Goal: Task Accomplishment & Management: Complete application form

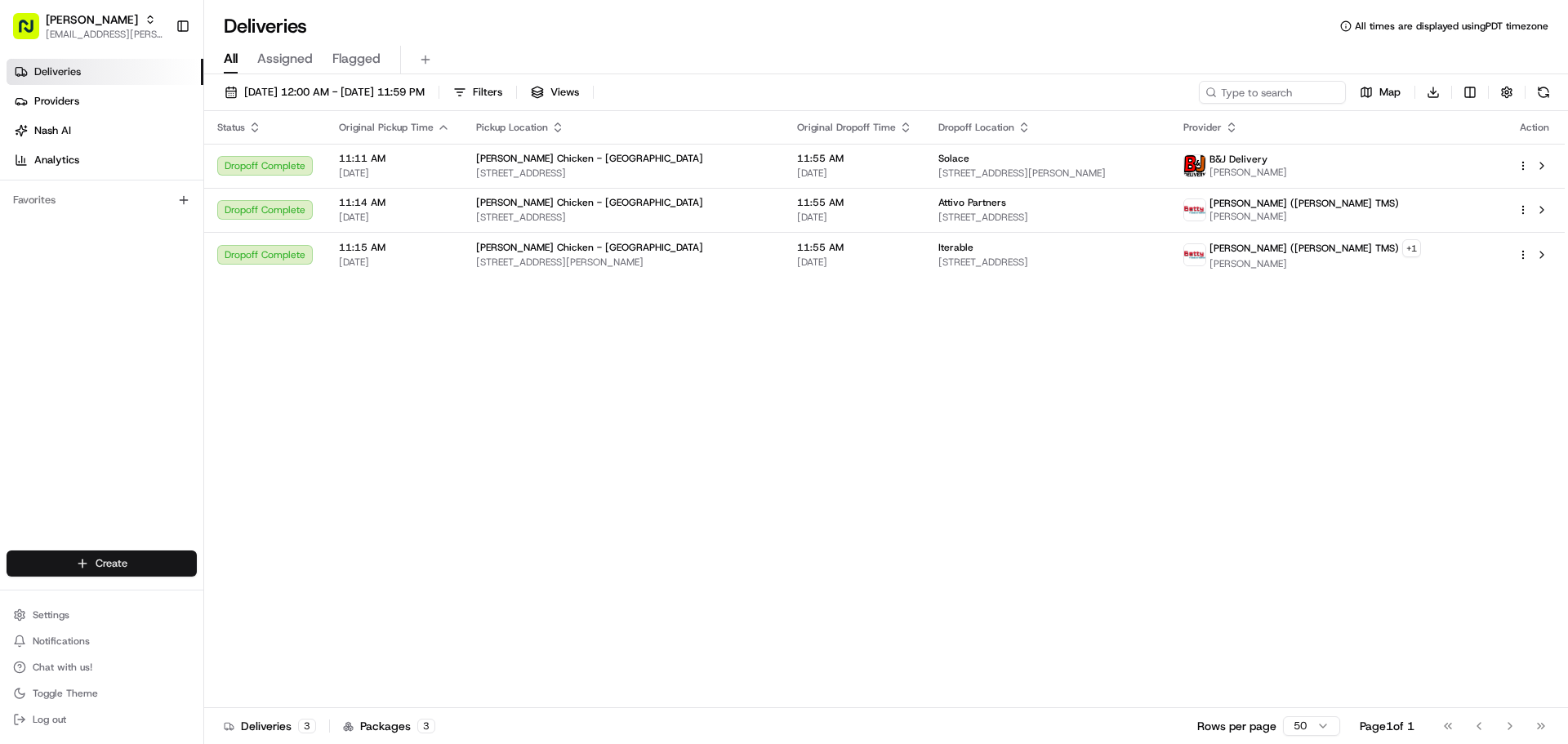
click at [149, 571] on html "Starbird max.wills@starbirdchicken.com Toggle Sidebar Deliveries Providers Nash…" at bounding box center [784, 372] width 1568 height 744
drag, startPoint x: 228, startPoint y: 585, endPoint x: 268, endPoint y: 566, distance: 44.3
click at [228, 585] on div at bounding box center [220, 593] width 19 height 19
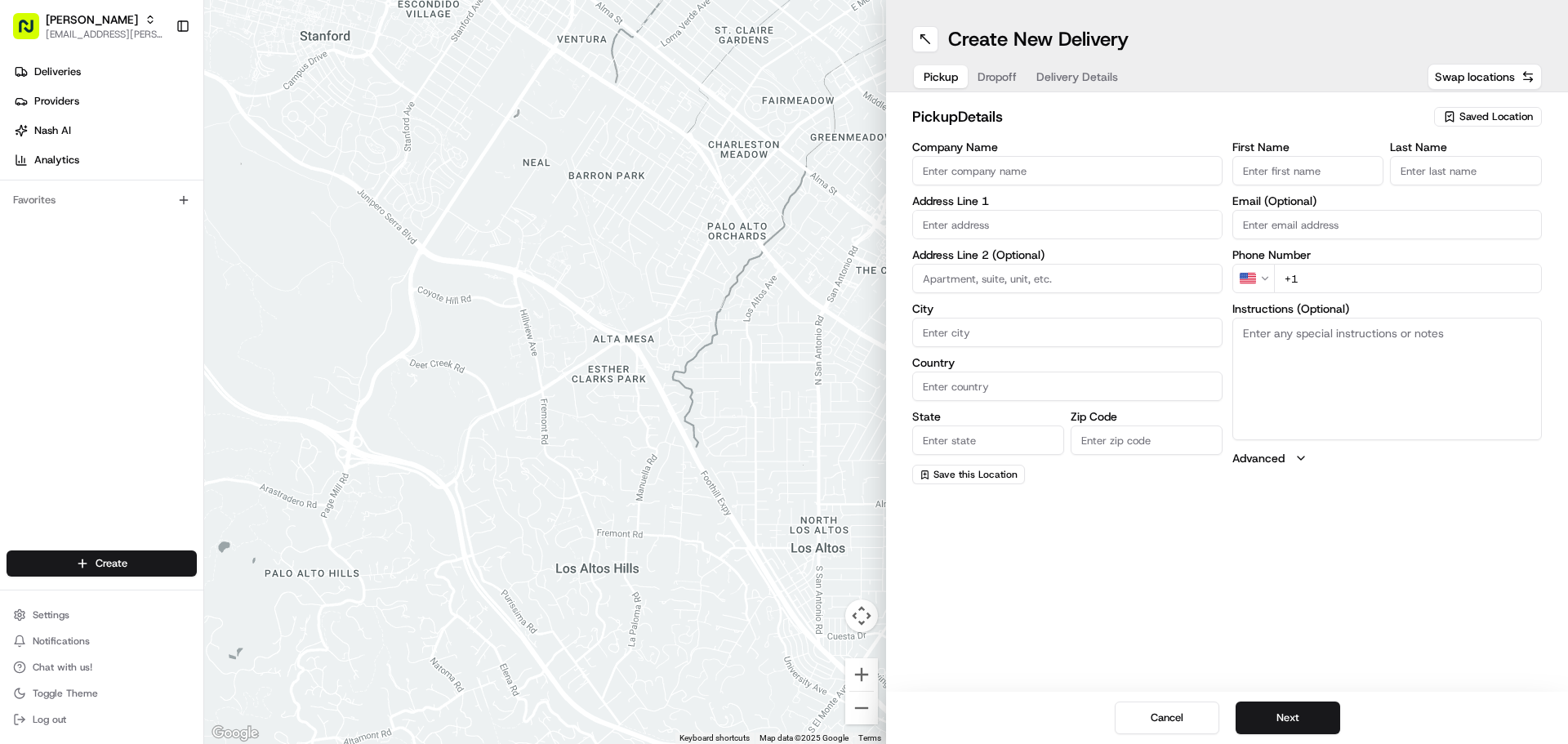
click at [1484, 119] on span "Saved Location" at bounding box center [1496, 116] width 73 height 15
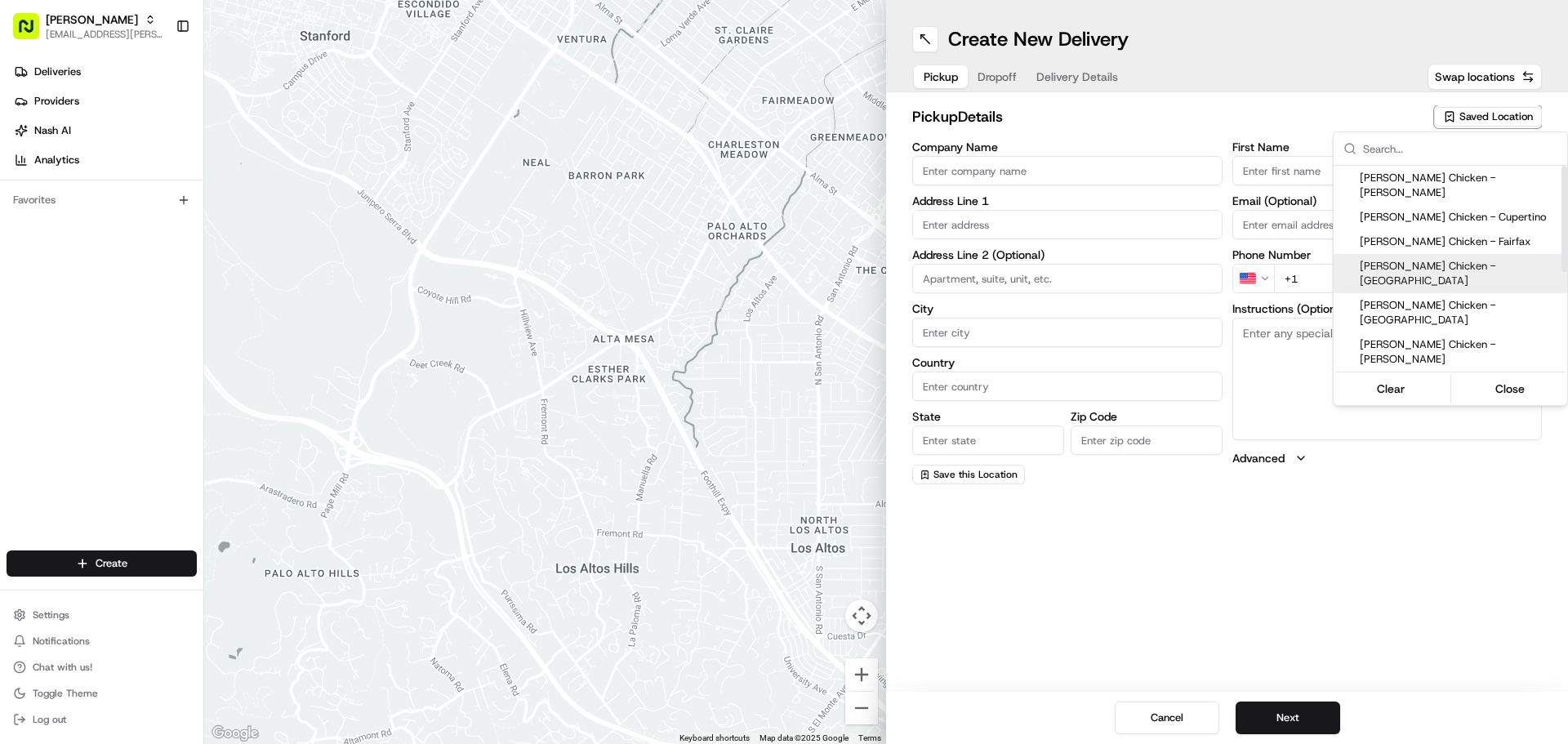
click at [1485, 259] on span "[PERSON_NAME] Chicken - [GEOGRAPHIC_DATA]" at bounding box center [1461, 273] width 201 height 29
type input "[PERSON_NAME] Chicken - [GEOGRAPHIC_DATA]"
type input "1141 Triton Dr"
type input "Foster City"
type input "US"
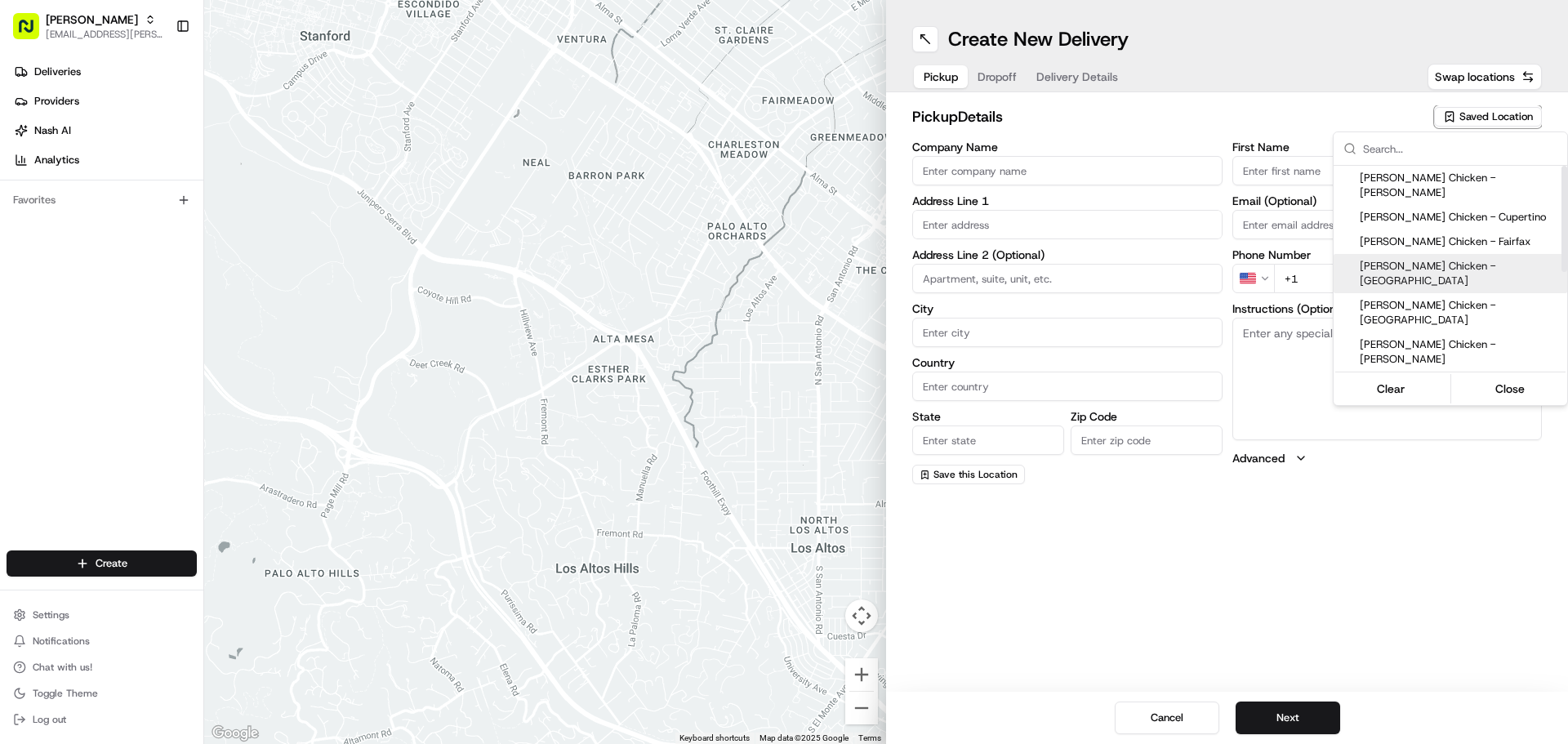
type input "CA"
type input "94404"
type input "Stefanie"
type input "Kimura"
type input "+1 408 826 9154"
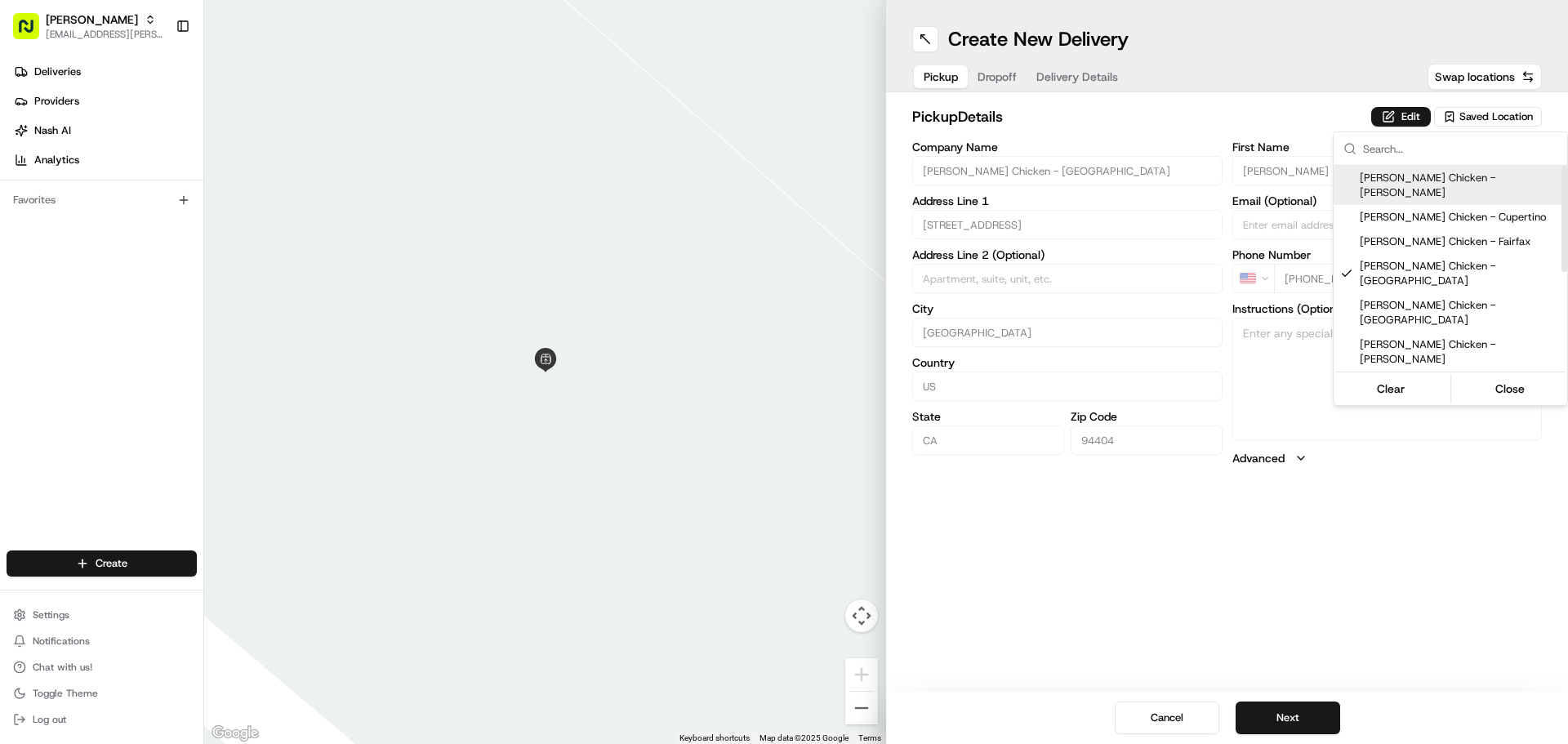
click at [1418, 113] on html "Starbird max.wills@starbirdchicken.com Toggle Sidebar Deliveries Providers Nash…" at bounding box center [784, 372] width 1568 height 744
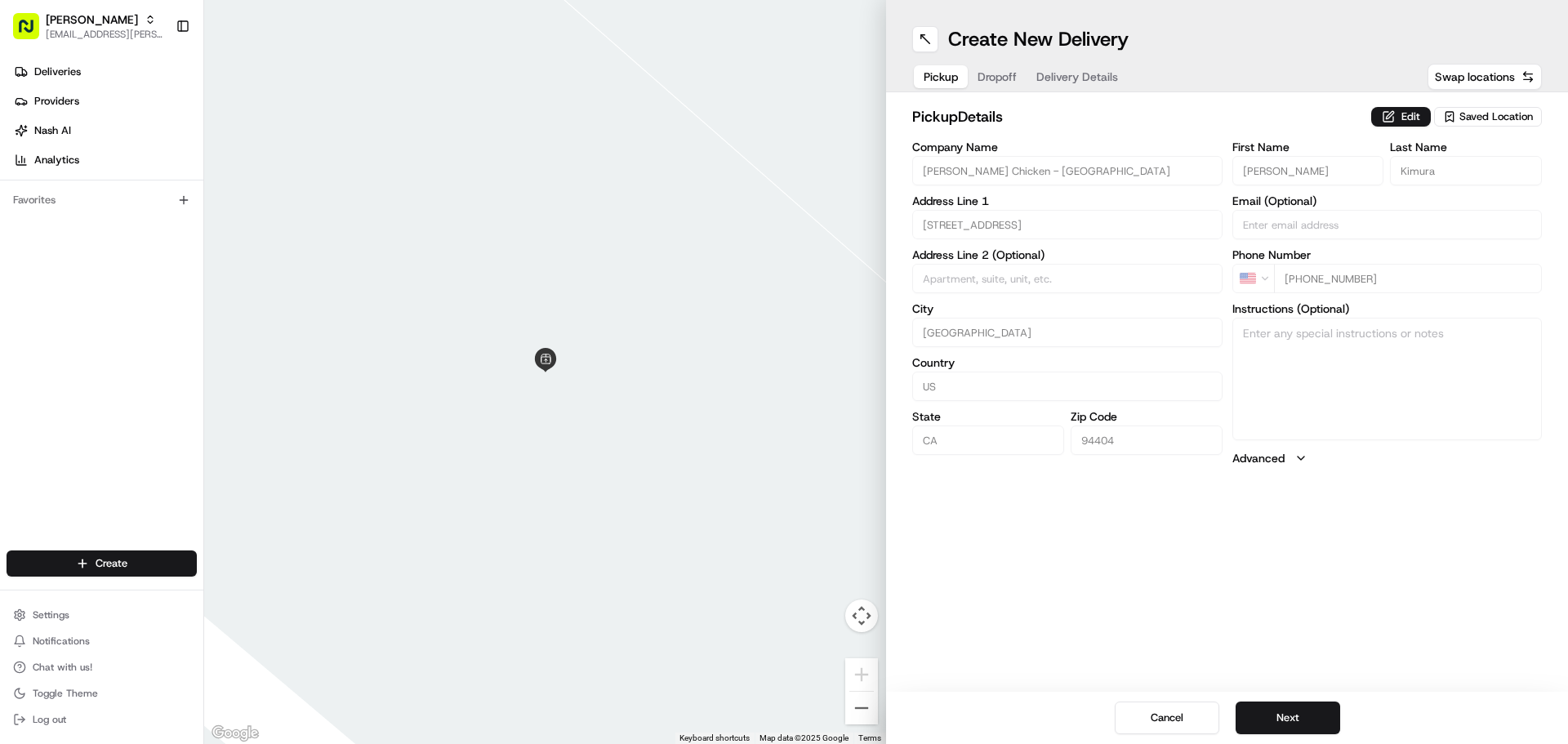
click at [1418, 113] on button "Edit" at bounding box center [1402, 117] width 60 height 19
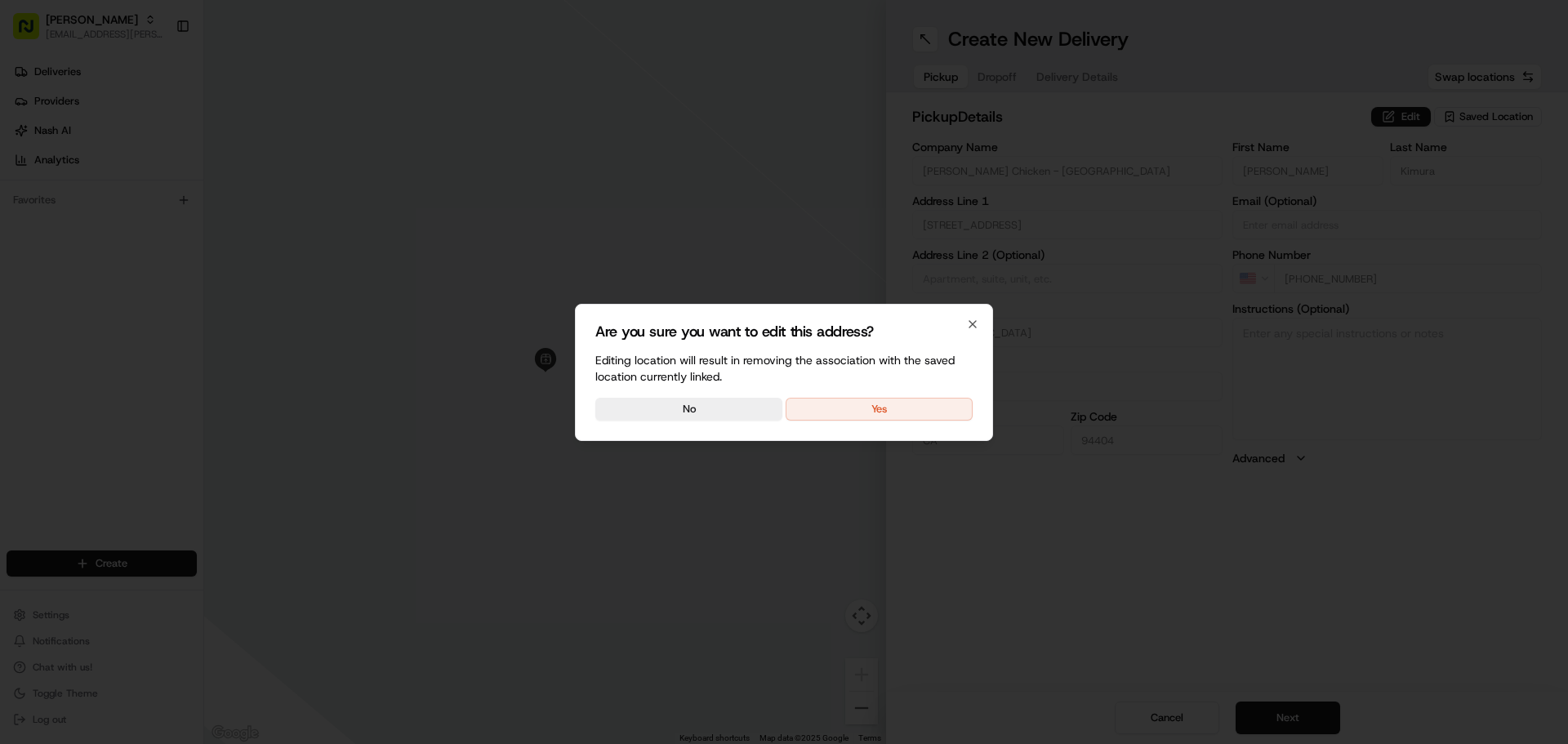
click at [880, 415] on button "Yes" at bounding box center [879, 409] width 187 height 23
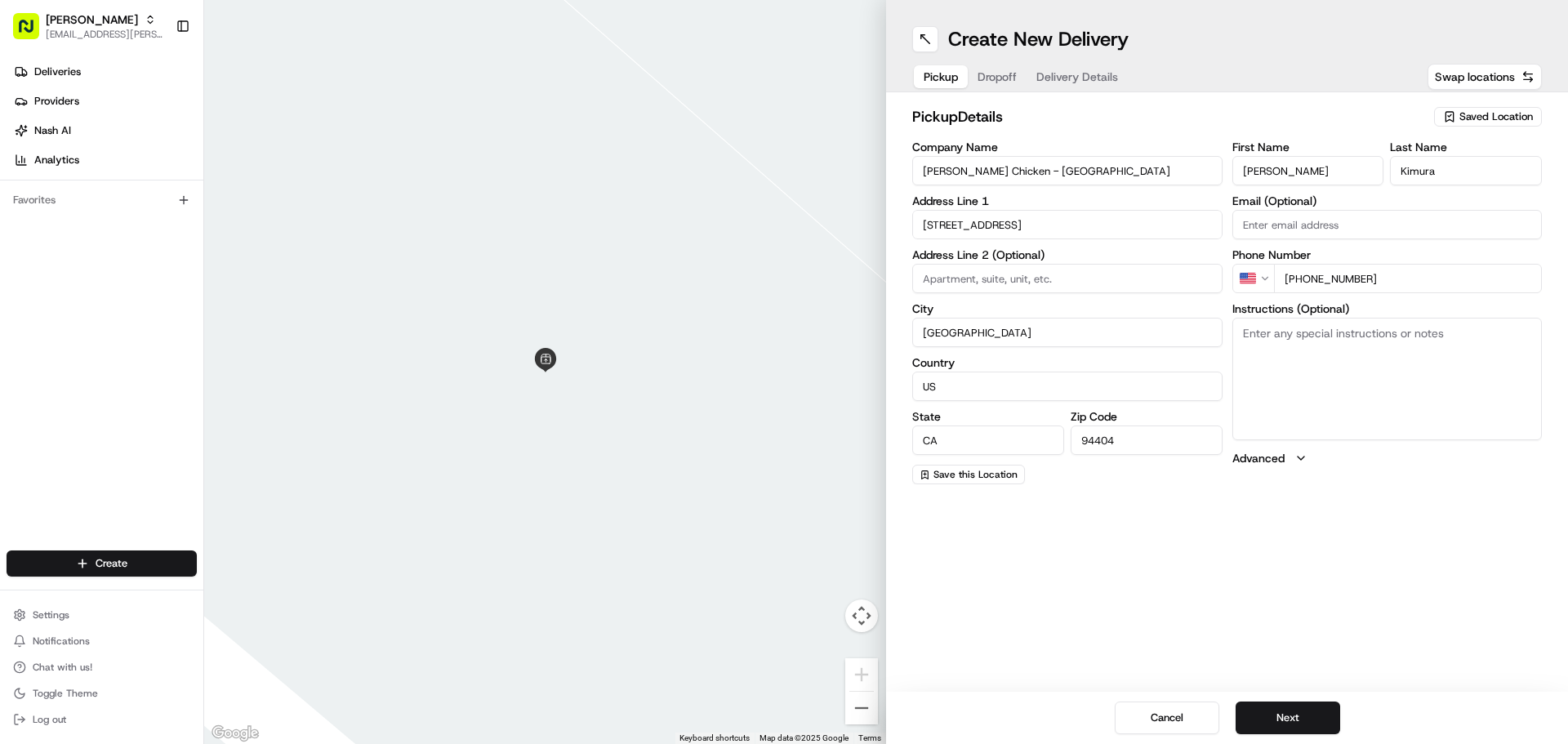
click at [1419, 321] on textarea "Instructions (Optional)" at bounding box center [1388, 379] width 311 height 122
type textarea "Picking up order from Cater Cow."
click at [1310, 723] on button "Next" at bounding box center [1288, 718] width 105 height 33
click at [1172, 165] on input "Company Name" at bounding box center [1067, 170] width 311 height 29
type input "Baker Tilly"
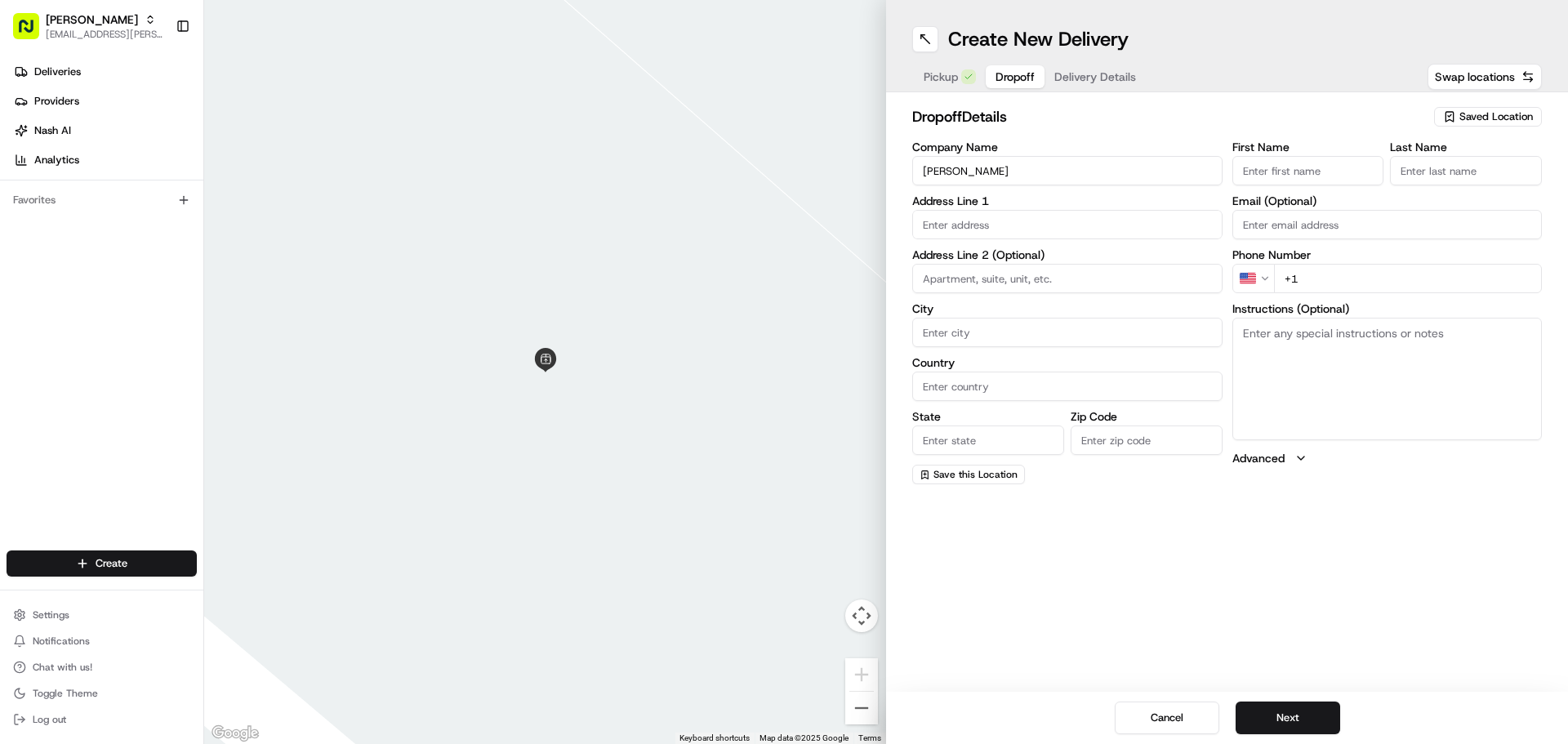
type input "3 Lagoon Drive"
type input "Suite 400"
type input "Redwood City"
type input "United States"
type input "CA"
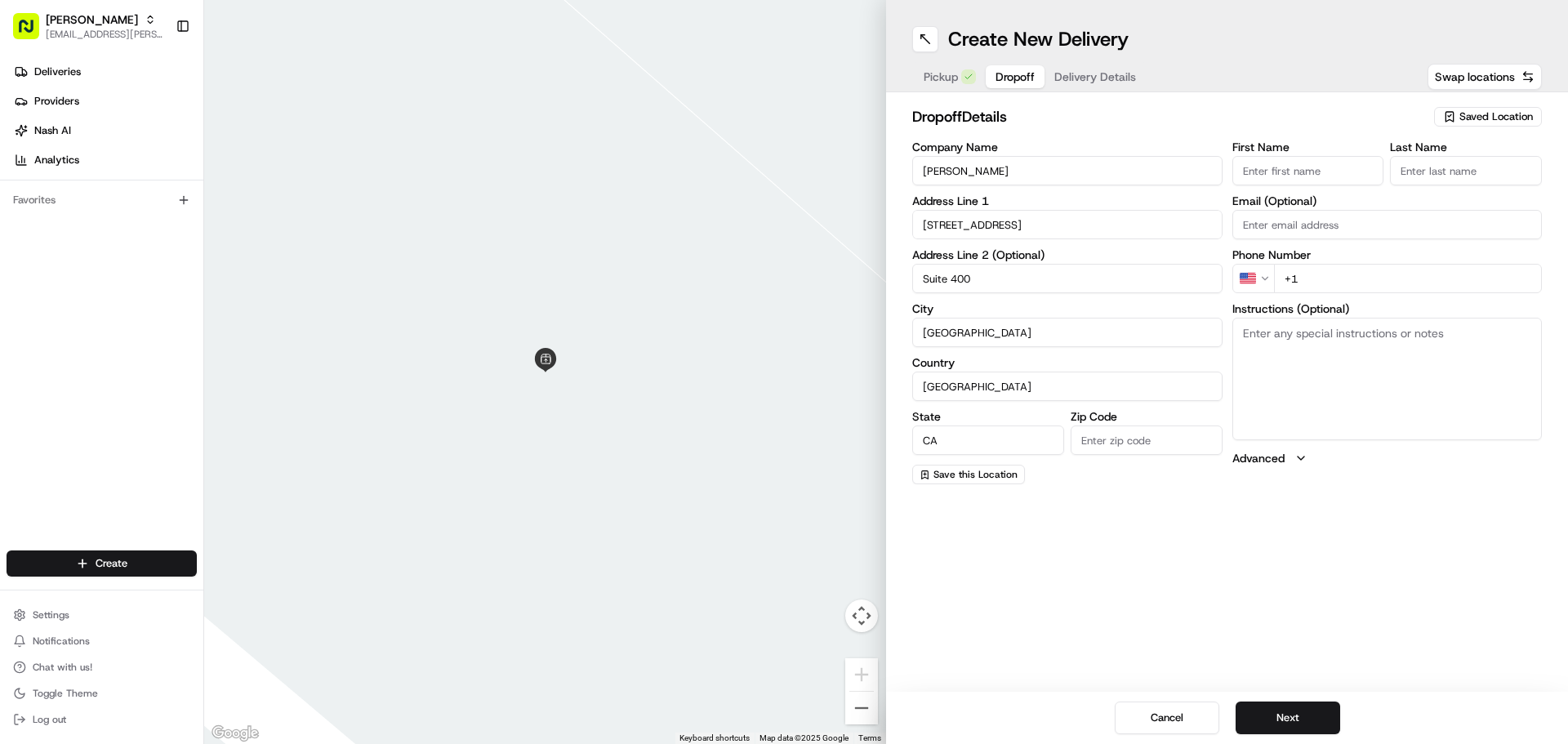
type input "94065"
type input "Anthony"
type input "Bernal"
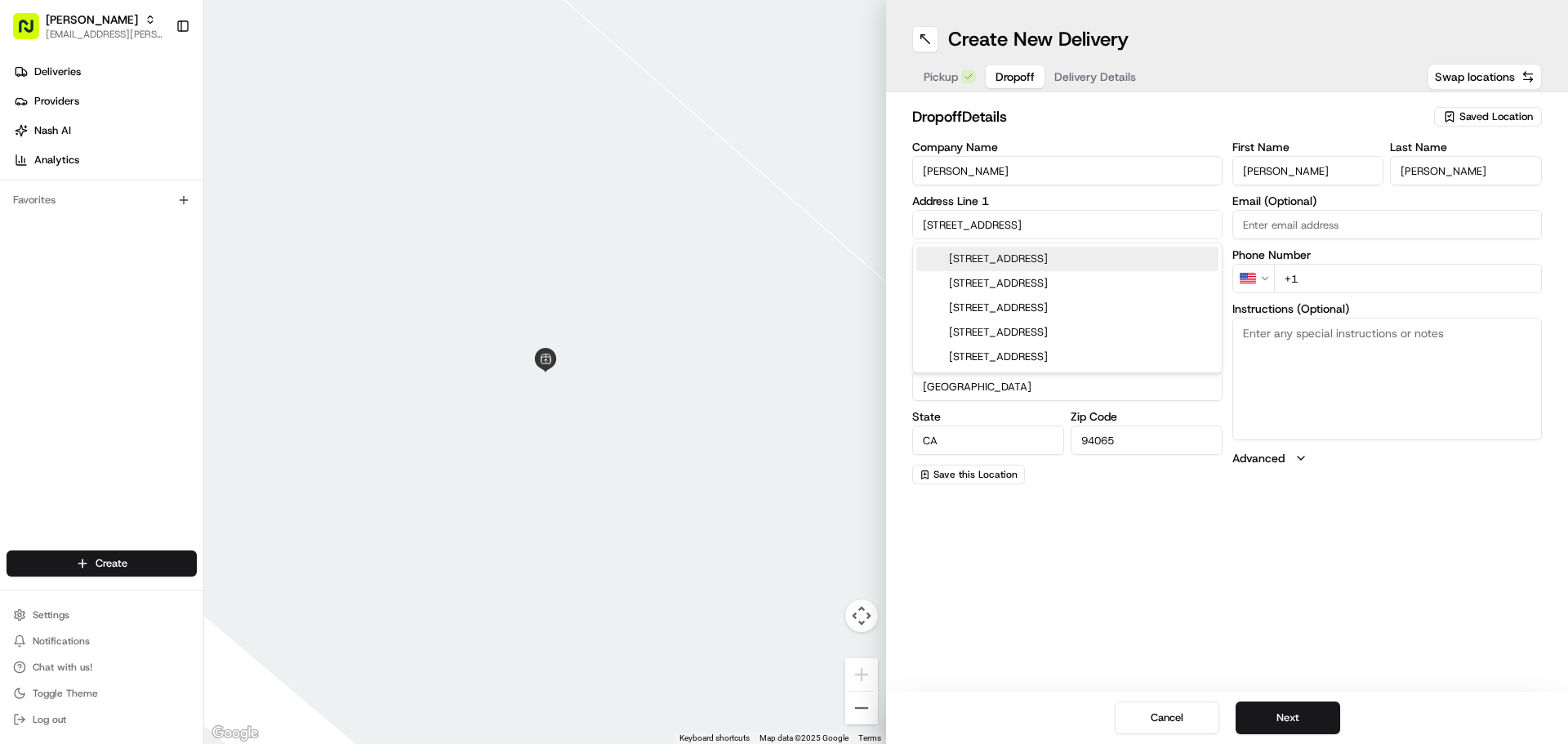
click at [1084, 266] on div "3 Lagoon Drive, Redwood City, CA" at bounding box center [1067, 259] width 302 height 25
type input "3 Lagoon Dr, Redwood City, CA 94065, USA"
type input "3 Lagoon Drive"
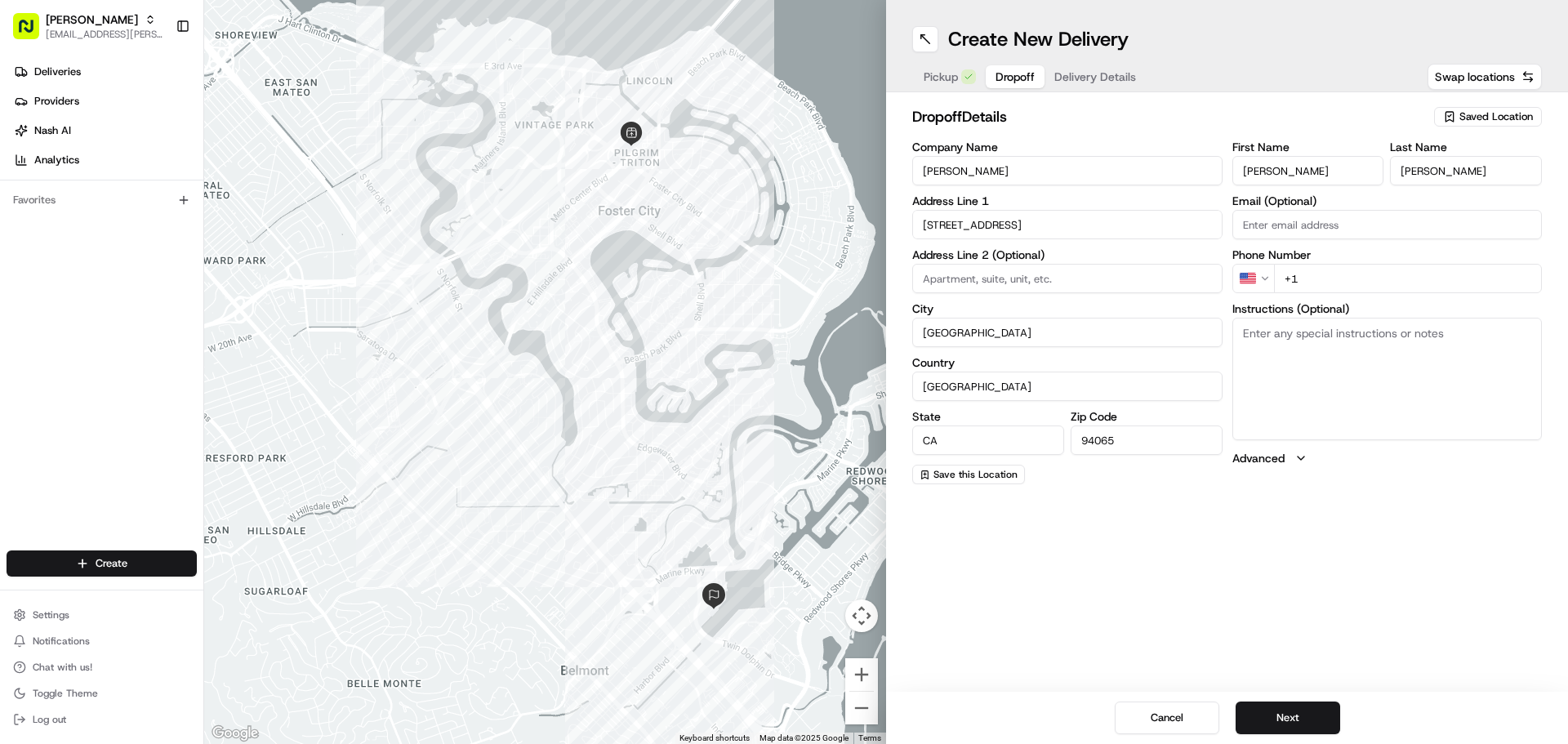
click at [1321, 350] on textarea "Instructions (Optional)" at bounding box center [1388, 379] width 311 height 122
type textarea "4th Floor"
drag, startPoint x: 1314, startPoint y: 174, endPoint x: 1185, endPoint y: 164, distance: 129.4
click at [1185, 164] on div "Company Name Baker Tilly Address Line 1 3 Lagoon Drive Address Line 2 (Optional…" at bounding box center [1226, 313] width 629 height 343
type input "Steven"
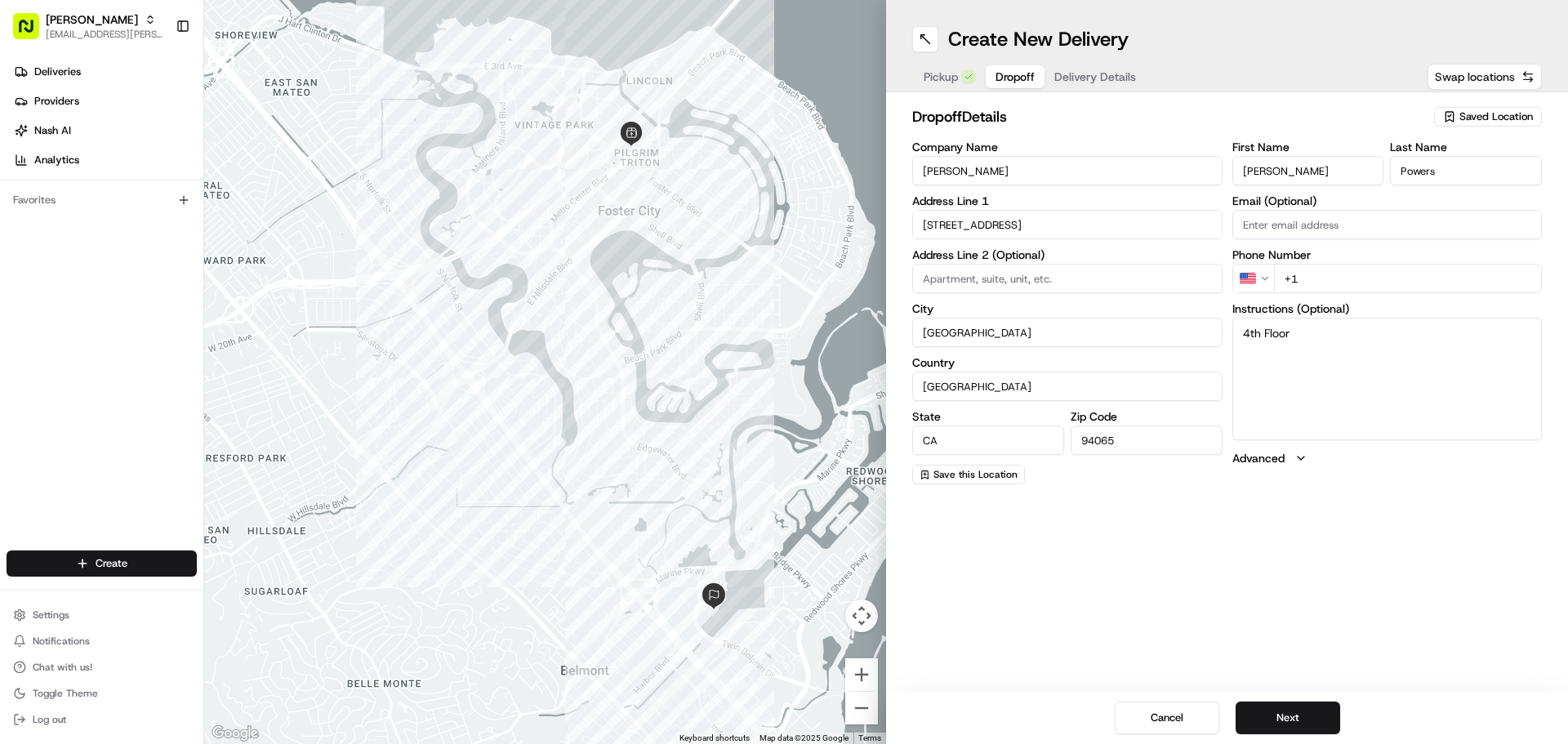
type input "Powers"
click at [1375, 277] on input "+1" at bounding box center [1408, 278] width 269 height 29
paste input "408 829 1191"
type input "+1 408 829 1191"
click at [1314, 717] on button "Next" at bounding box center [1288, 718] width 105 height 33
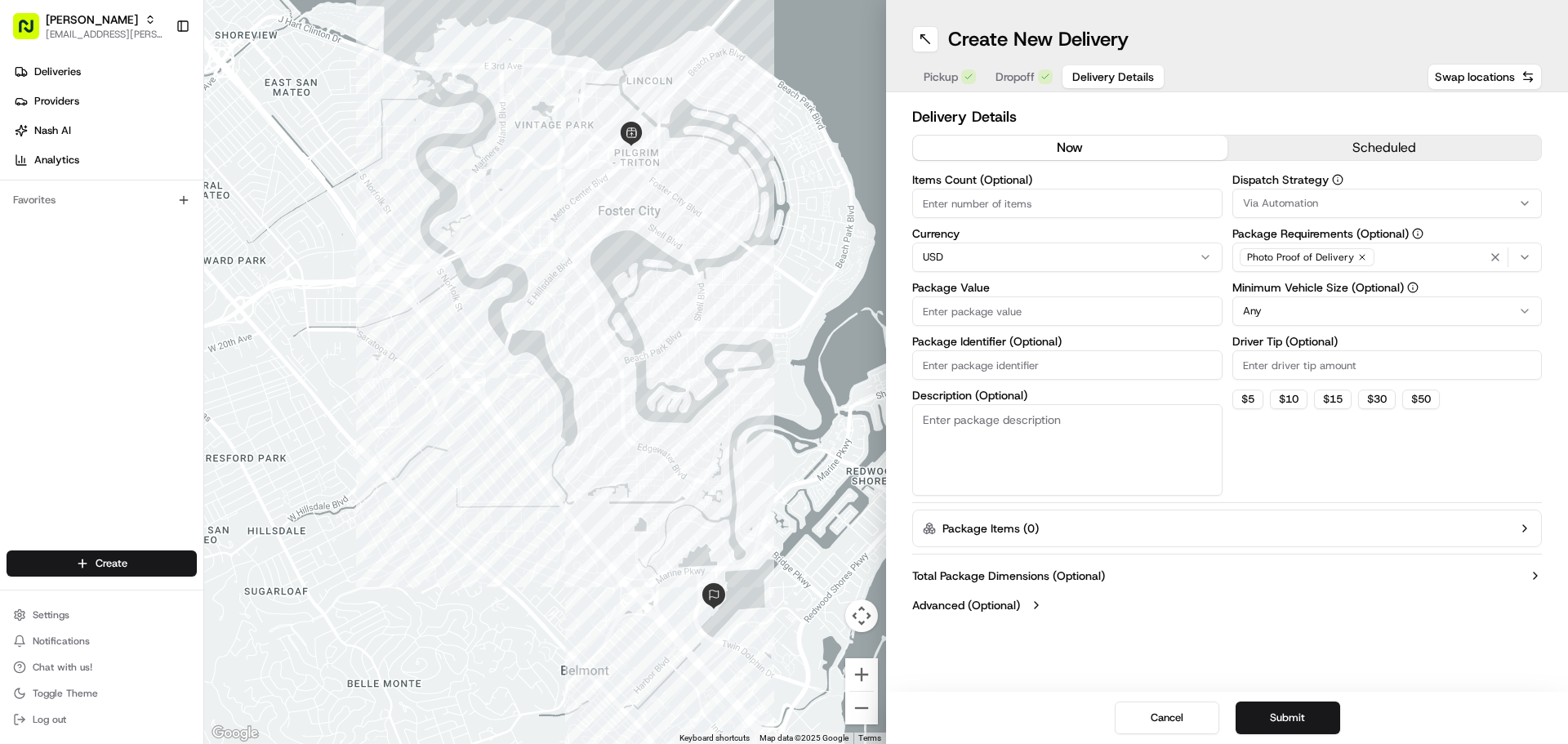
click at [1349, 149] on button "scheduled" at bounding box center [1384, 148] width 314 height 25
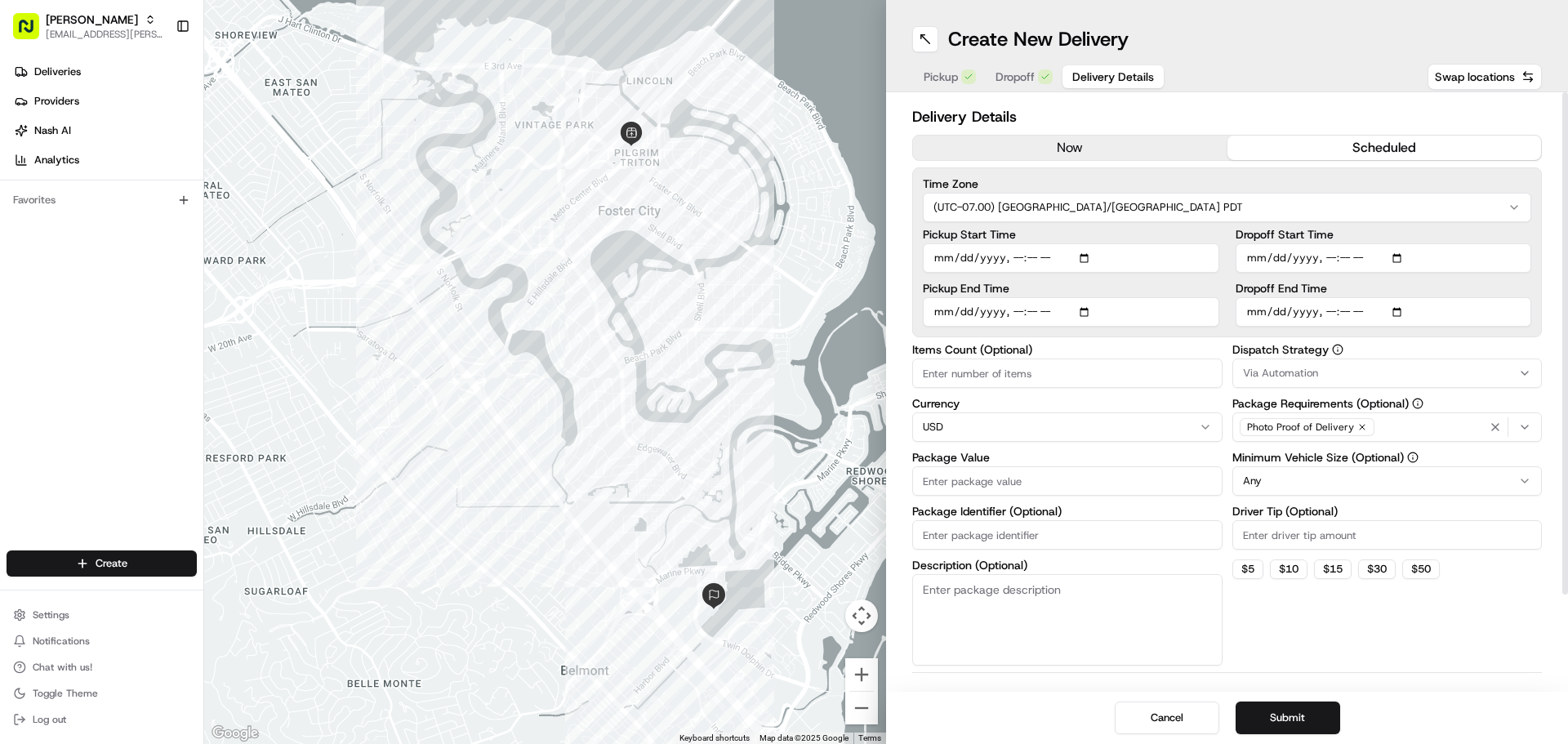
click at [1380, 372] on div "Via Automation" at bounding box center [1388, 373] width 302 height 15
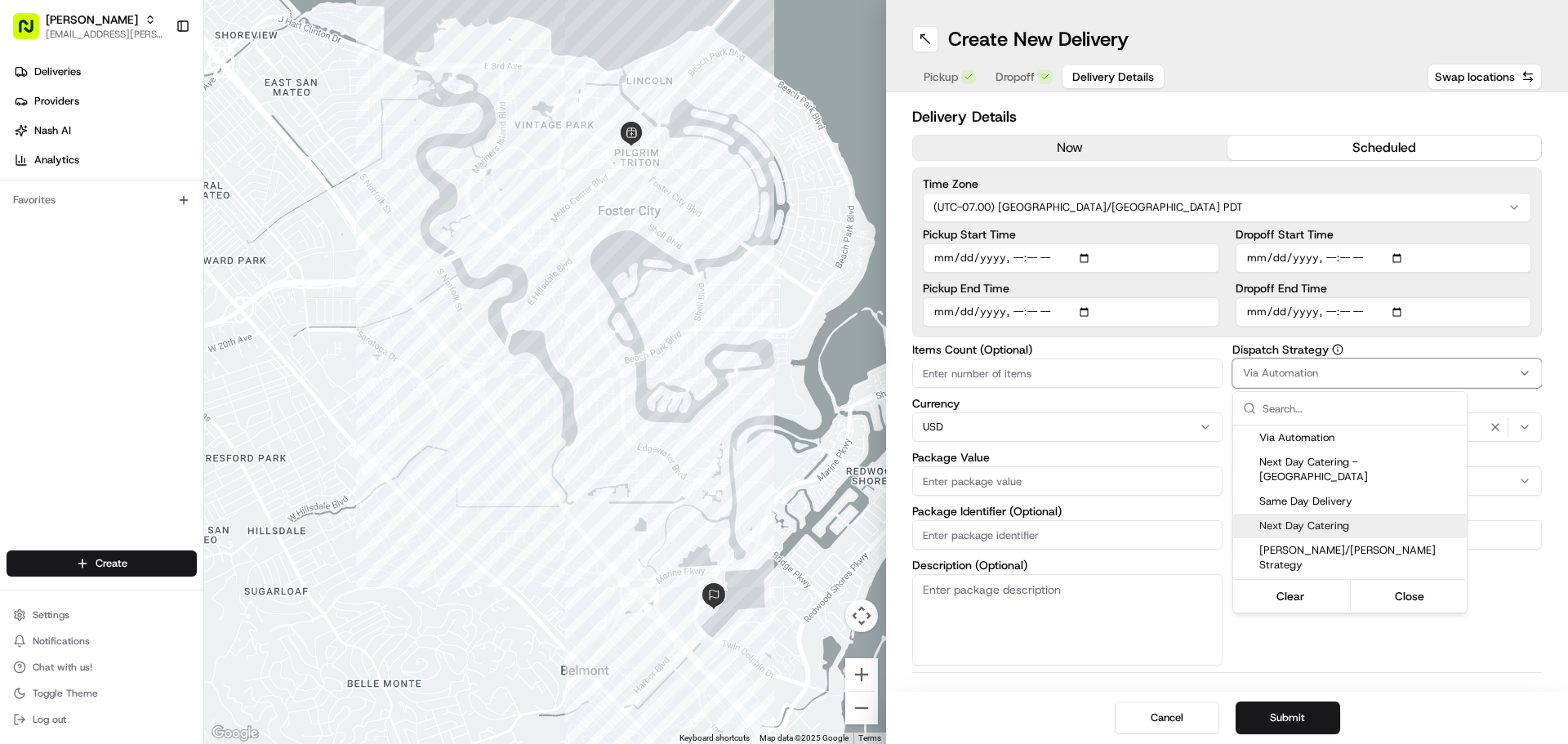
click at [1368, 514] on div "Next Day Catering" at bounding box center [1350, 527] width 233 height 25
click at [1086, 375] on html "Starbird max.wills@starbirdchicken.com Toggle Sidebar Deliveries Providers Nash…" at bounding box center [784, 372] width 1568 height 744
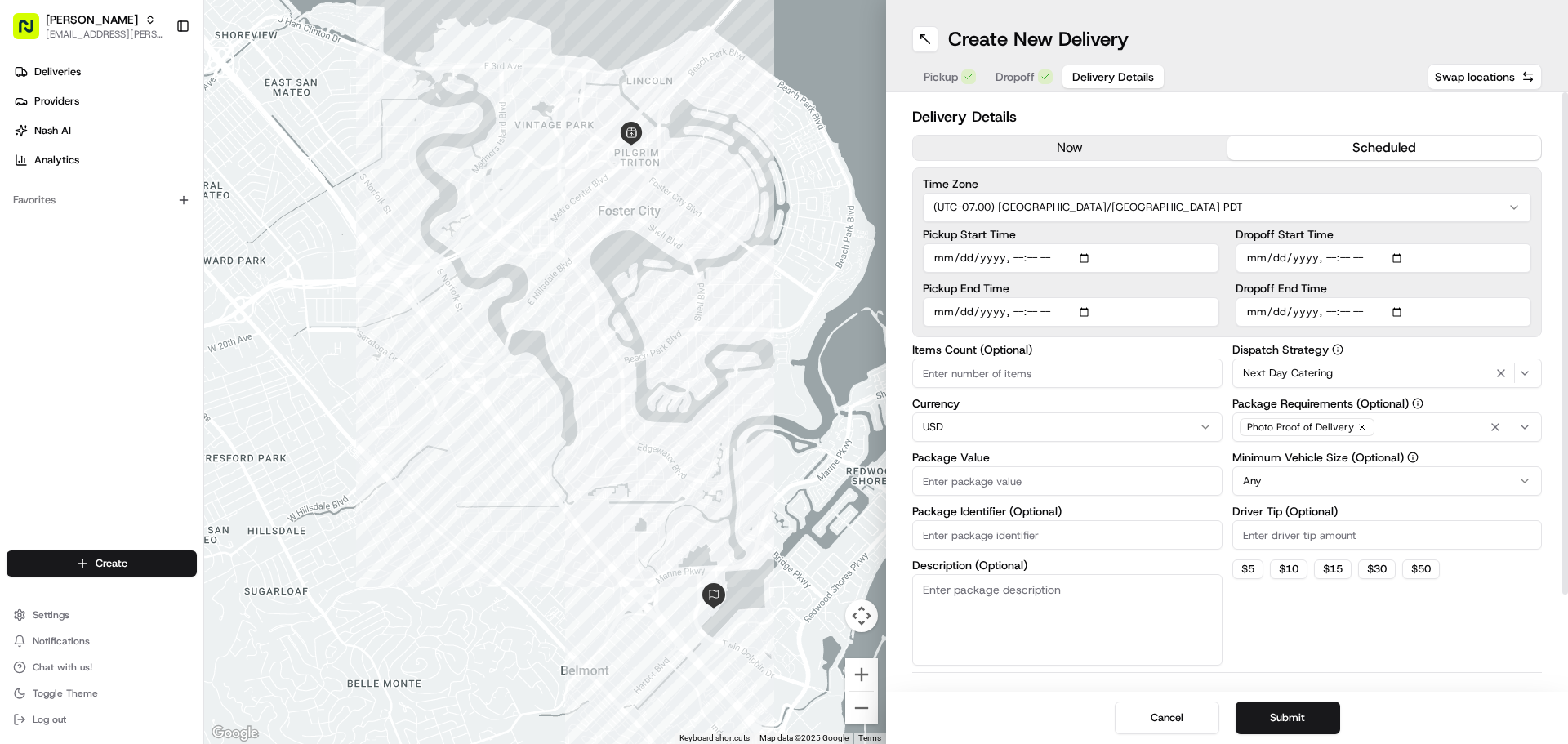
click at [1086, 375] on input "Items Count (Optional)" at bounding box center [1067, 372] width 311 height 29
type input "22"
click at [1081, 481] on input "Package Value" at bounding box center [1067, 481] width 311 height 29
type input "318.34"
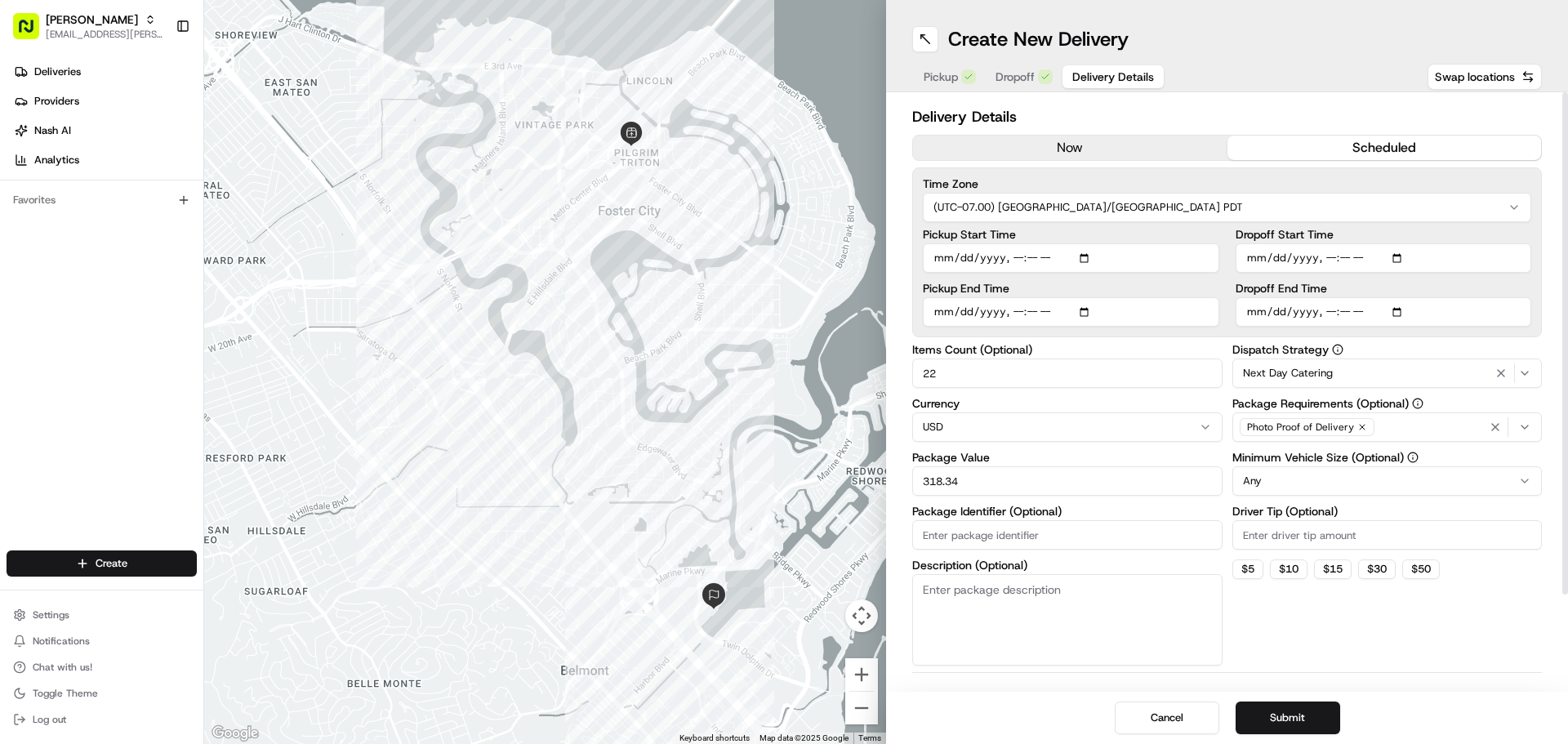
click at [1340, 542] on input "Driver Tip (Optional)" at bounding box center [1388, 534] width 311 height 29
type input "17.77"
click at [1400, 313] on input "Dropoff End Time" at bounding box center [1384, 312] width 297 height 29
type input "2025-08-20T11:25"
click at [1405, 259] on input "Dropoff Start Time" at bounding box center [1384, 257] width 297 height 29
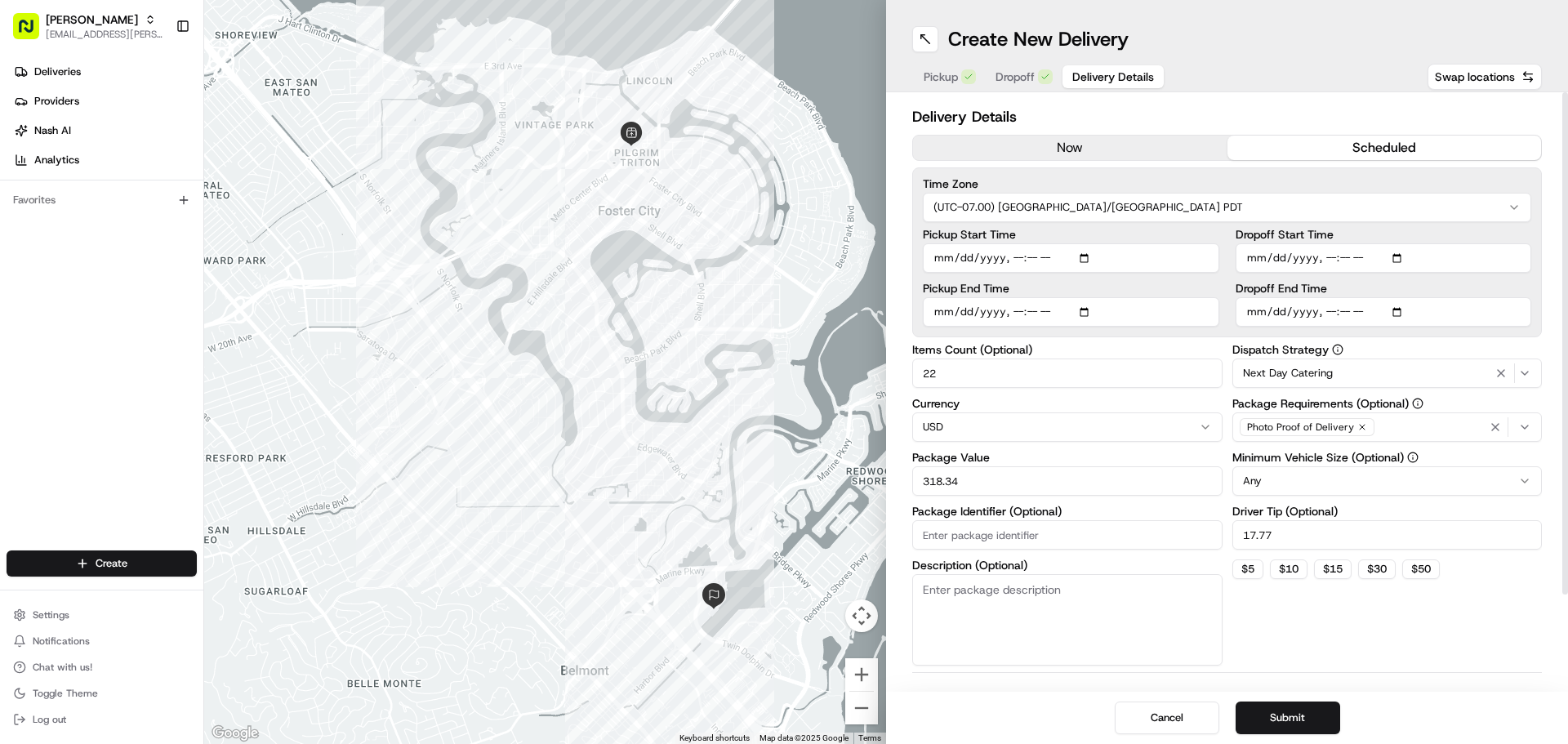
type input "2025-08-20T10:55"
click at [1456, 630] on div "Dispatch Strategy Next Day Catering Package Requirements (Optional) Photo Proof…" at bounding box center [1388, 505] width 311 height 322
click at [1302, 716] on button "Submit" at bounding box center [1288, 718] width 105 height 33
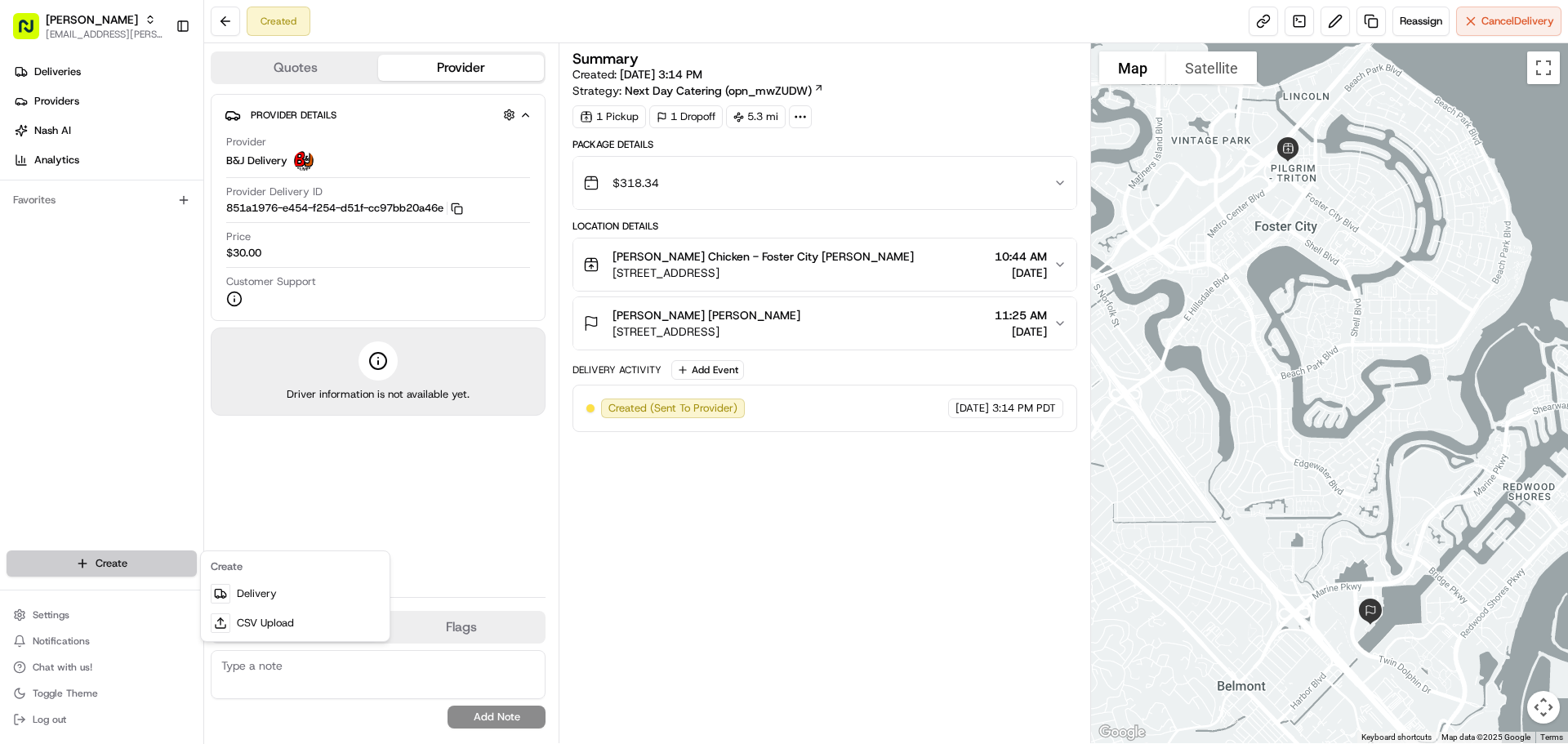
click at [122, 568] on html "Starbird max.wills@starbirdchicken.com Toggle Sidebar Deliveries Providers Nash…" at bounding box center [784, 372] width 1568 height 744
click at [250, 580] on link "Delivery" at bounding box center [295, 593] width 182 height 29
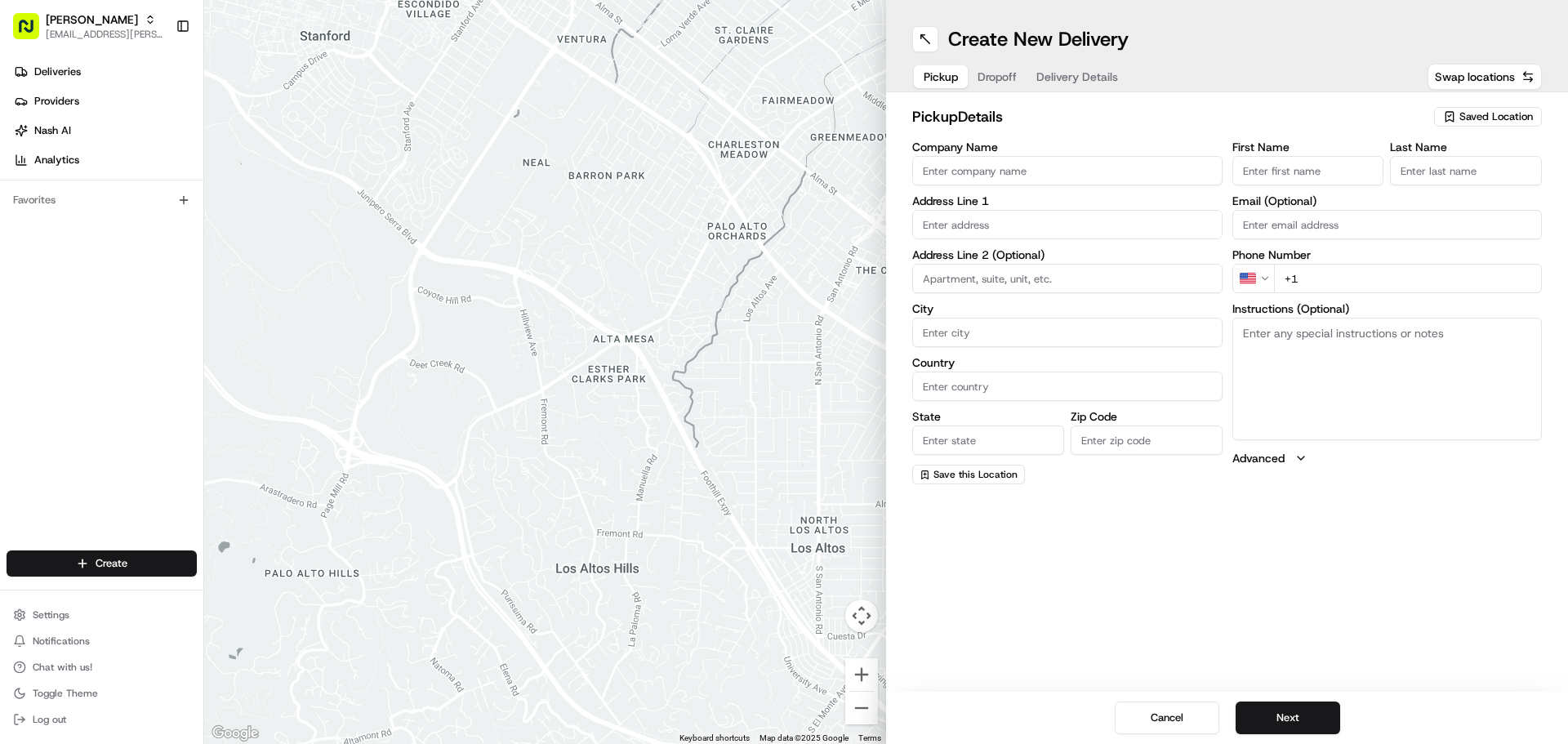
click at [1498, 110] on span "Saved Location" at bounding box center [1496, 116] width 73 height 15
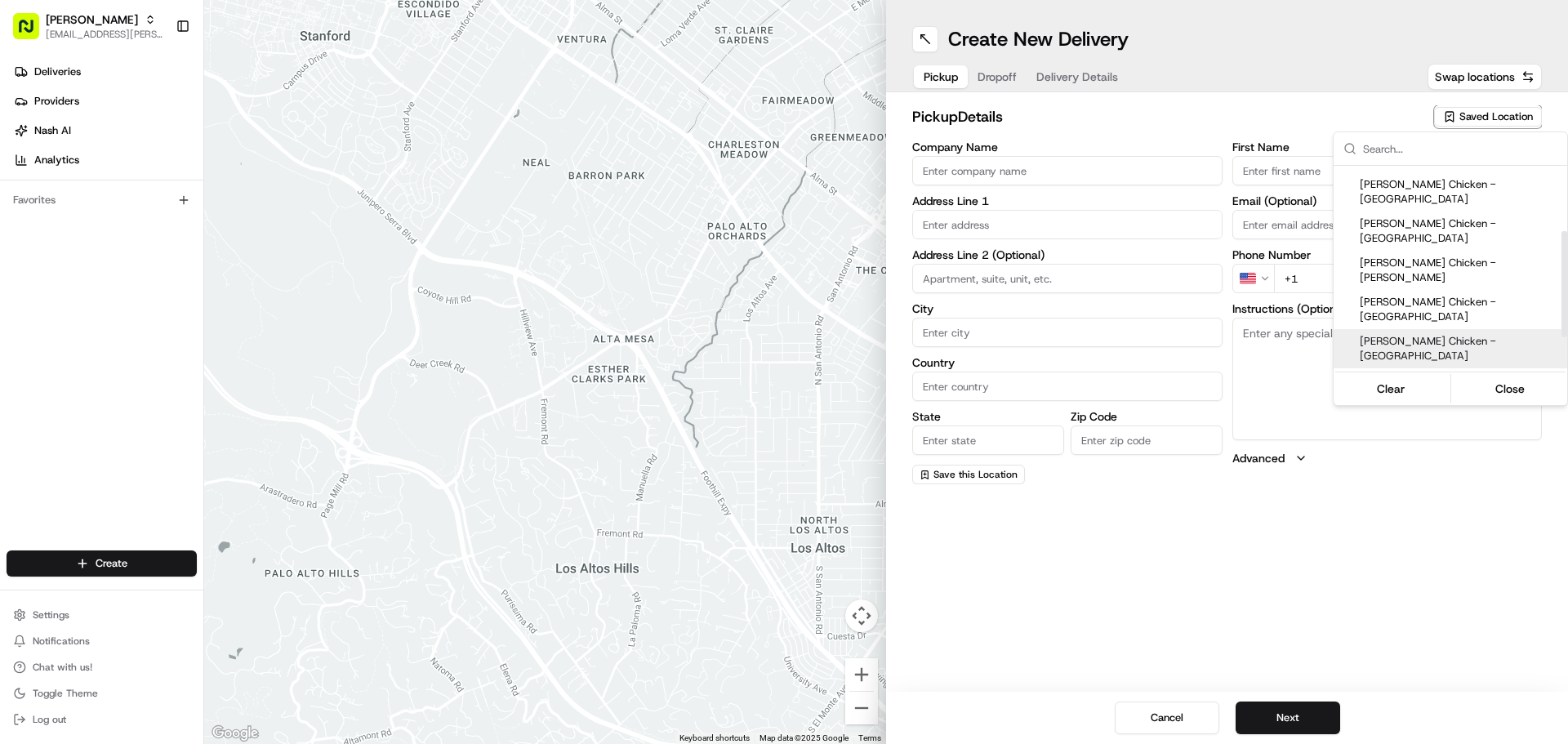
scroll to position [164, 0]
click at [1501, 316] on span "[PERSON_NAME] Chicken - [GEOGRAPHIC_DATA]" at bounding box center [1461, 330] width 201 height 29
type input "[PERSON_NAME] Chicken - [GEOGRAPHIC_DATA]"
type input "60 Morris St"
type input "San Francisco"
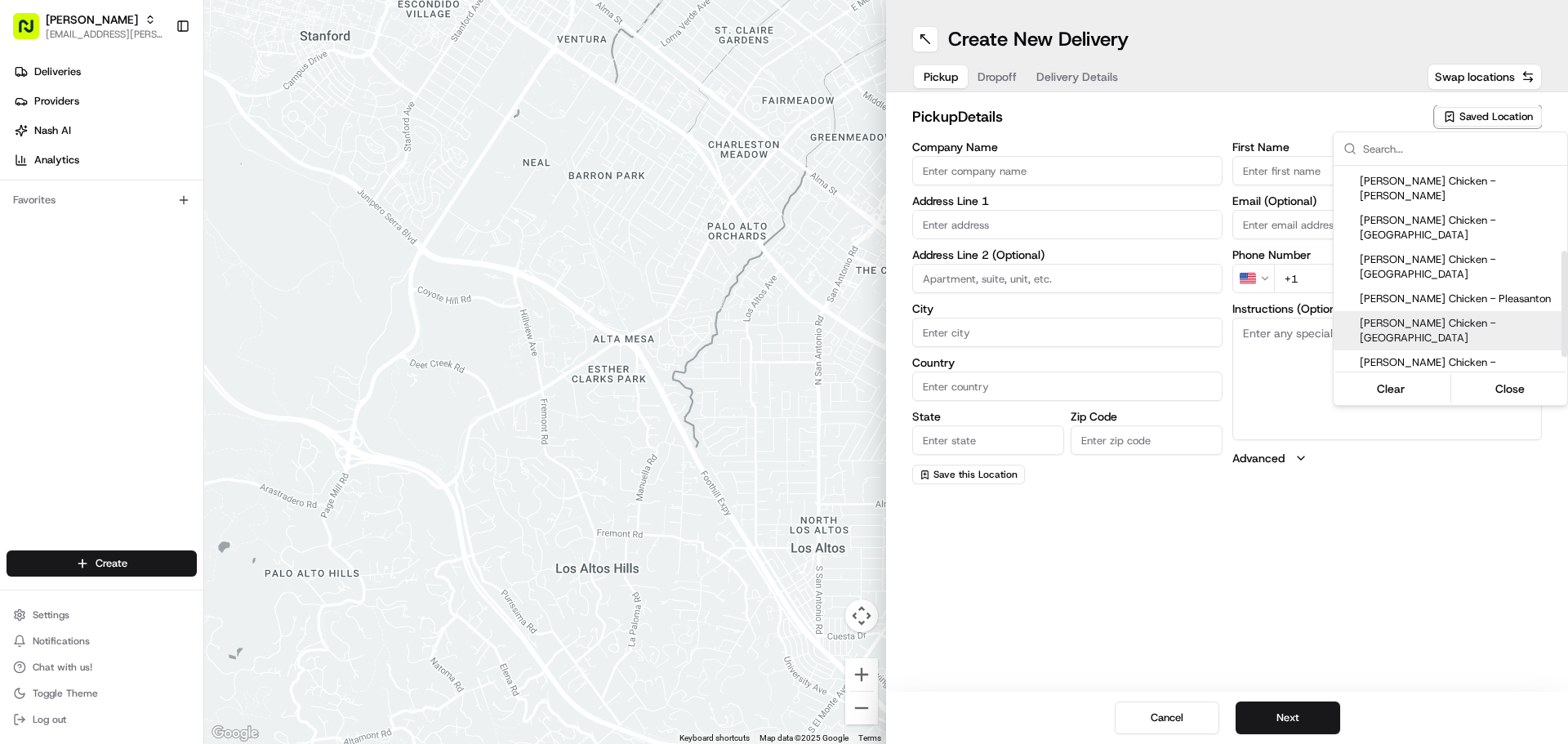
type input "US"
type input "CA"
type input "94107"
type input "Manny"
type input "Alvarez"
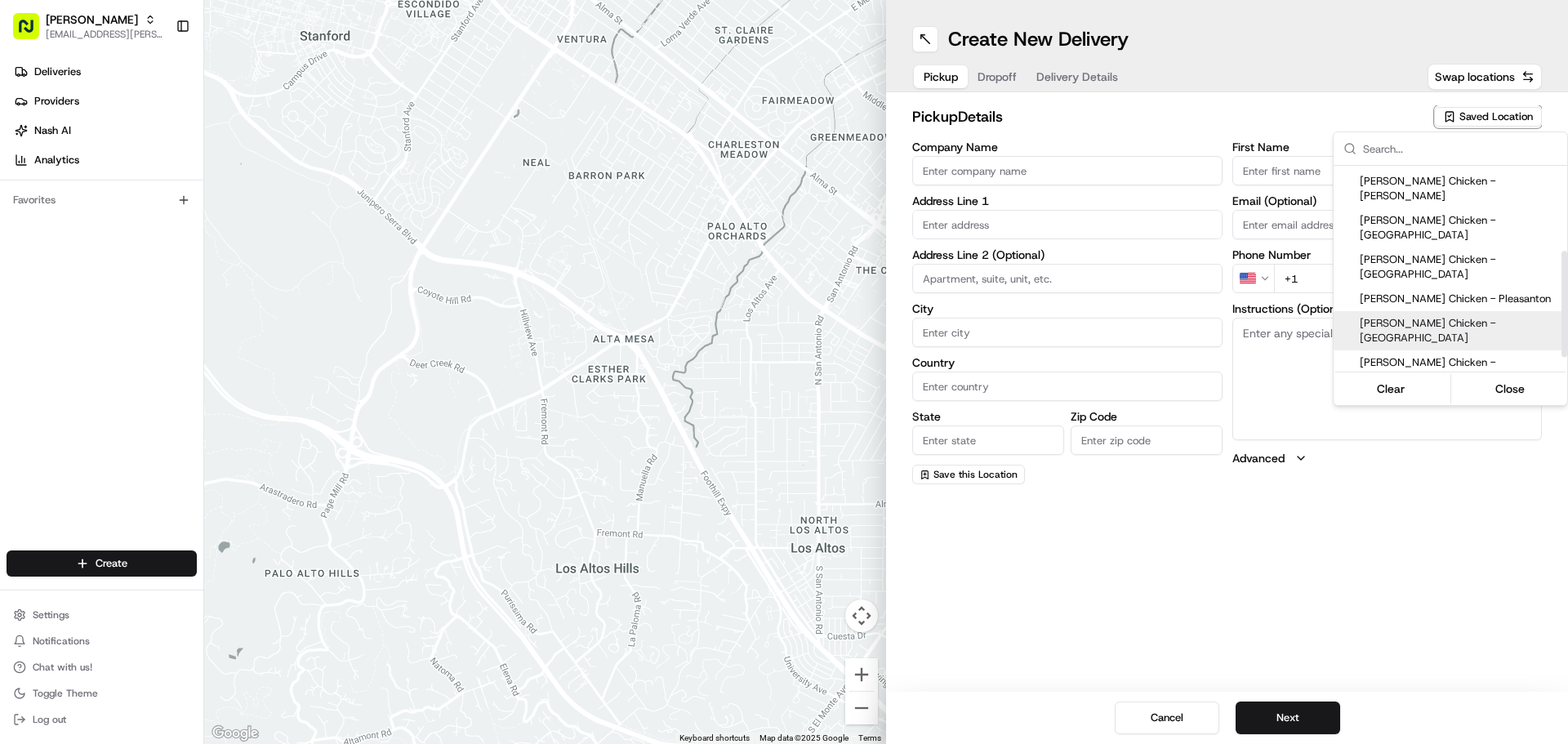
type input "+1 650 619 6005"
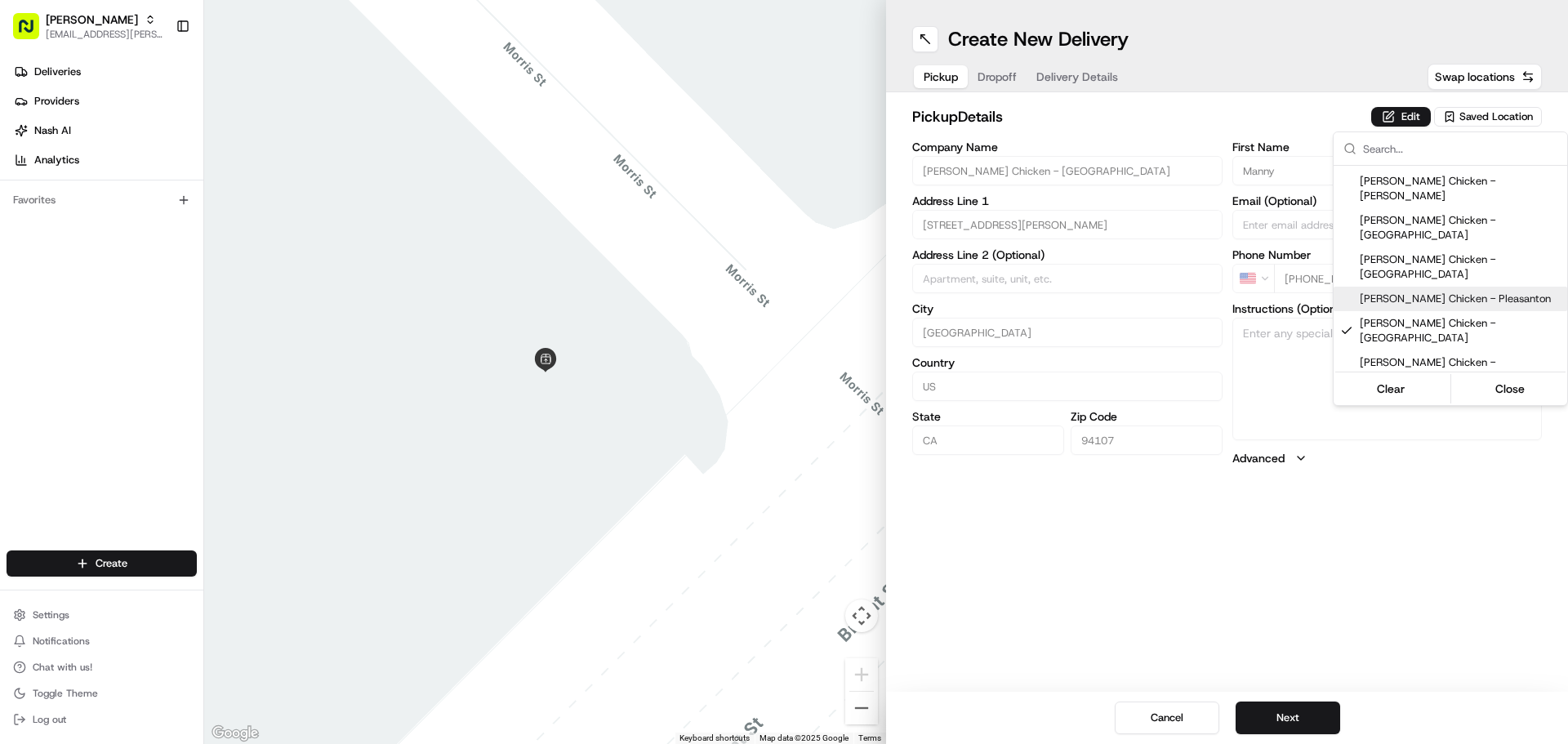
click at [1391, 120] on html "Starbird max.wills@starbirdchicken.com Toggle Sidebar Deliveries Providers Nash…" at bounding box center [784, 372] width 1568 height 744
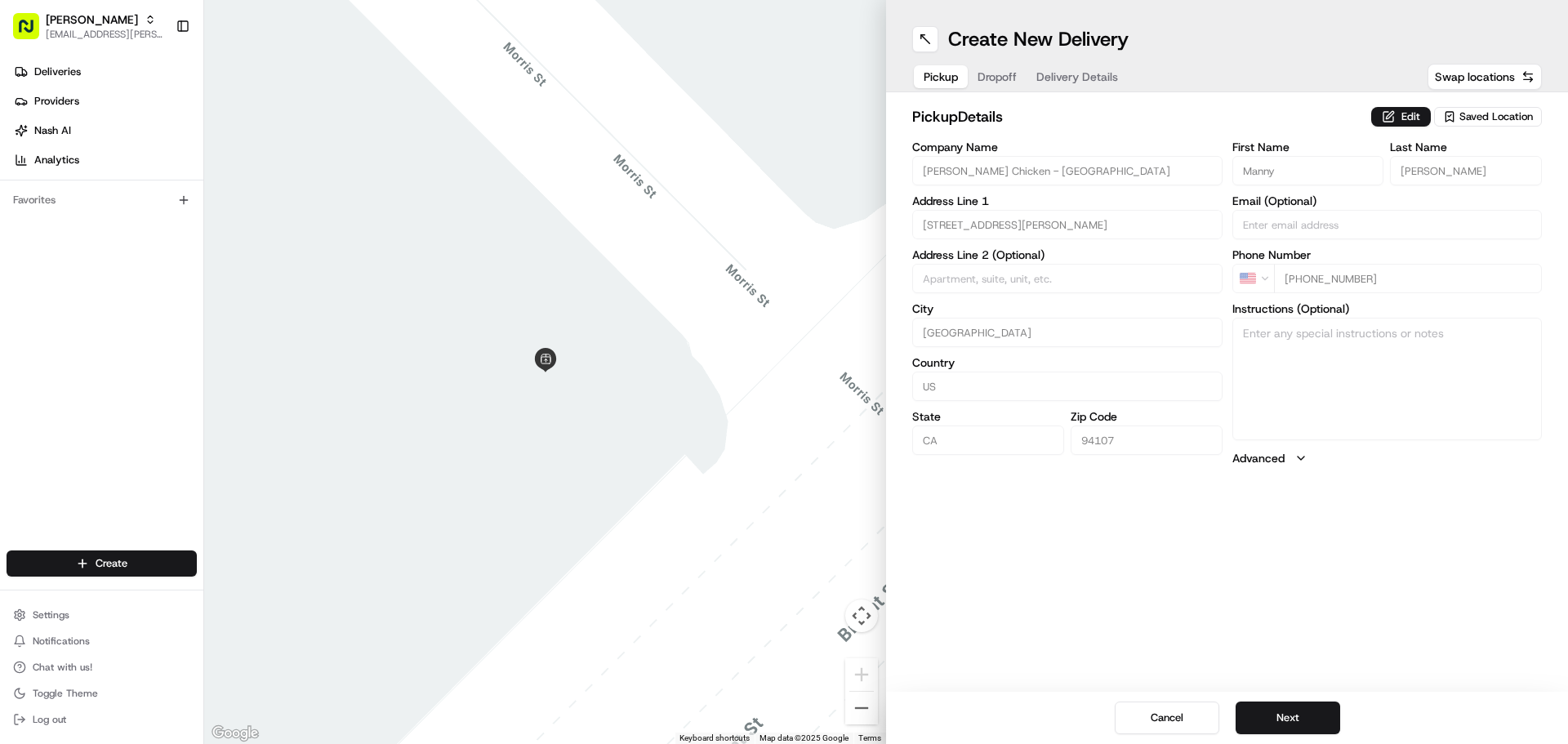
click at [1391, 120] on button "Edit" at bounding box center [1402, 117] width 60 height 19
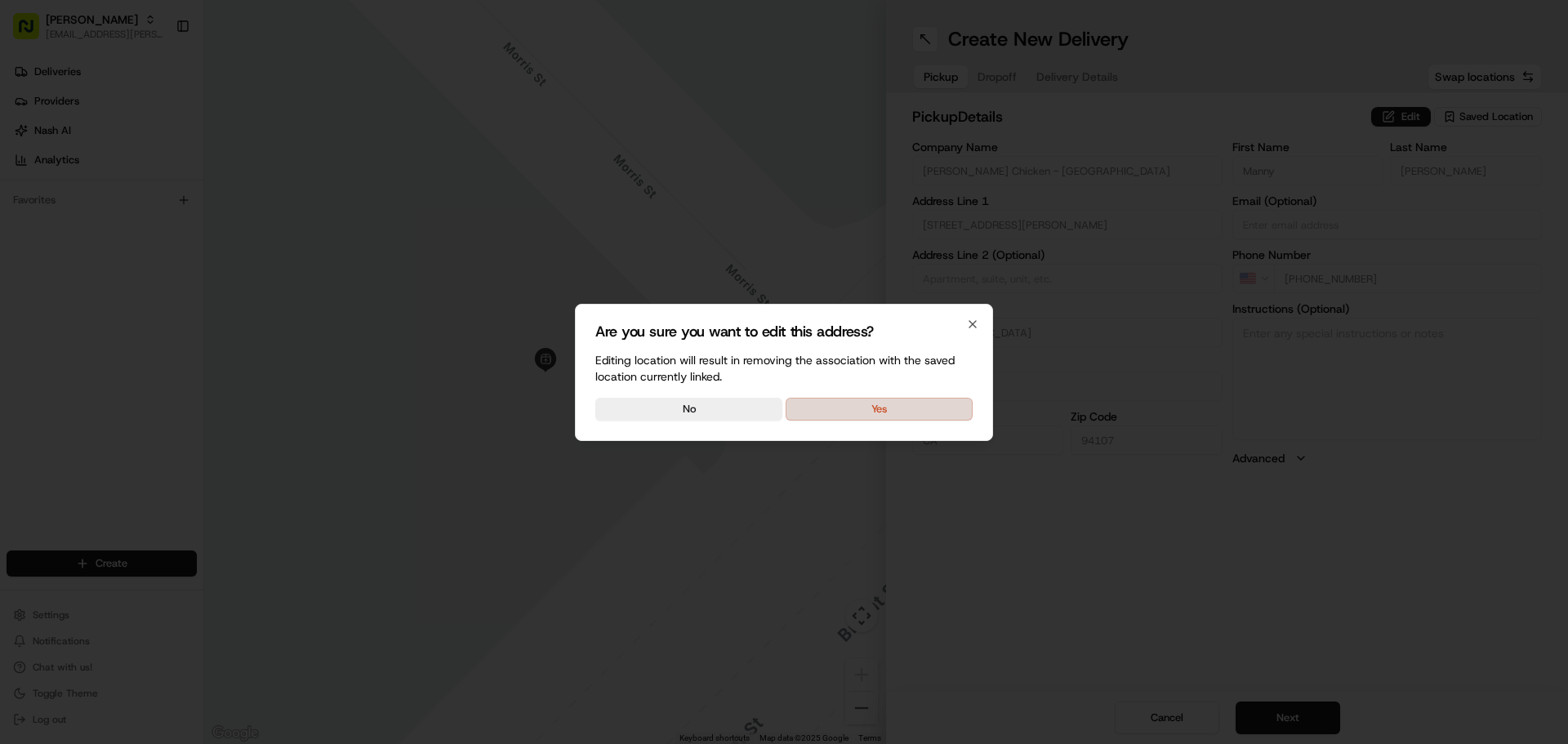
click at [902, 414] on button "Yes" at bounding box center [879, 409] width 187 height 23
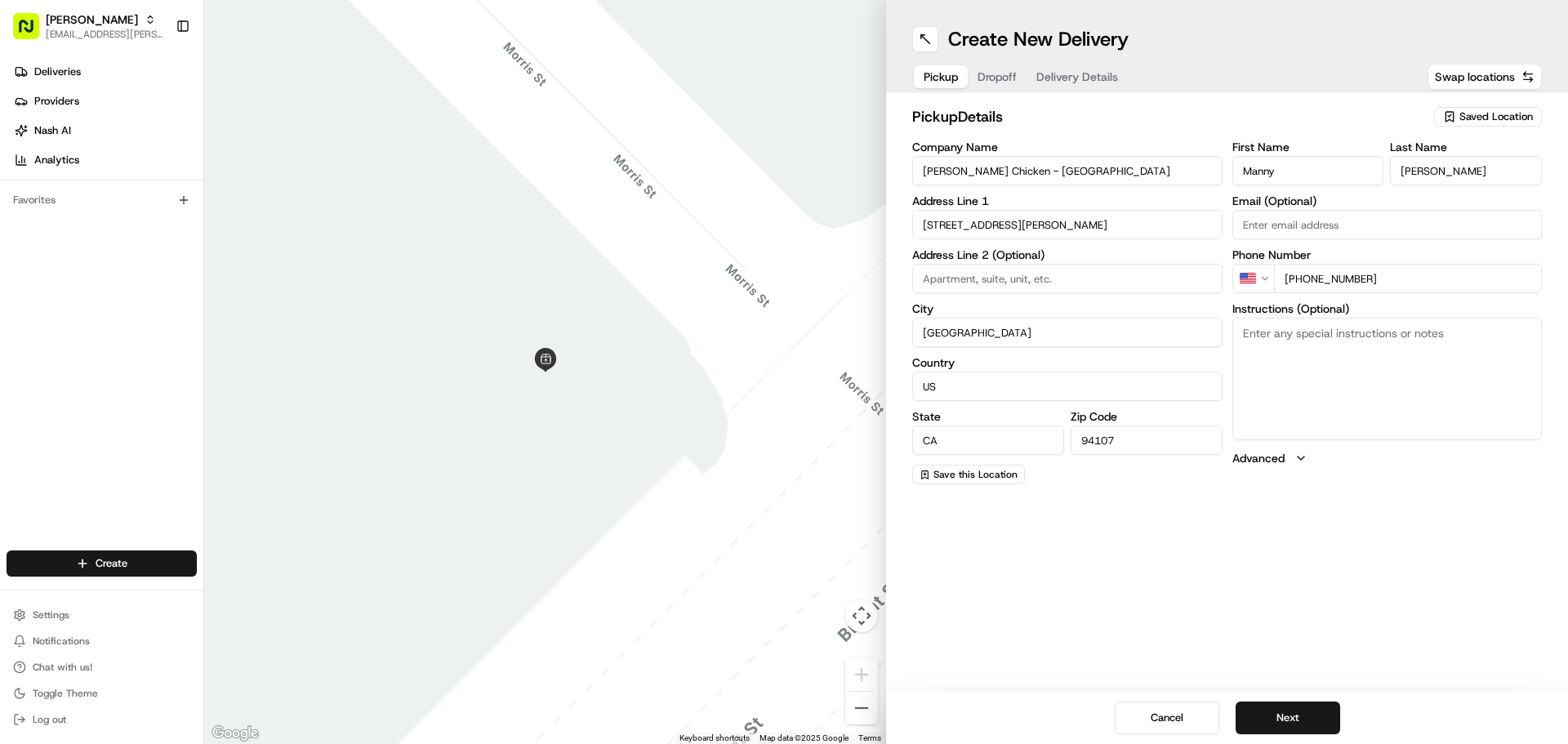
click at [1277, 383] on textarea "Instructions (Optional)" at bounding box center [1388, 379] width 311 height 122
type textarea "Picking up order from Cater Cow. This is a cloud kitchen."
click at [1298, 708] on button "Next" at bounding box center [1288, 718] width 105 height 33
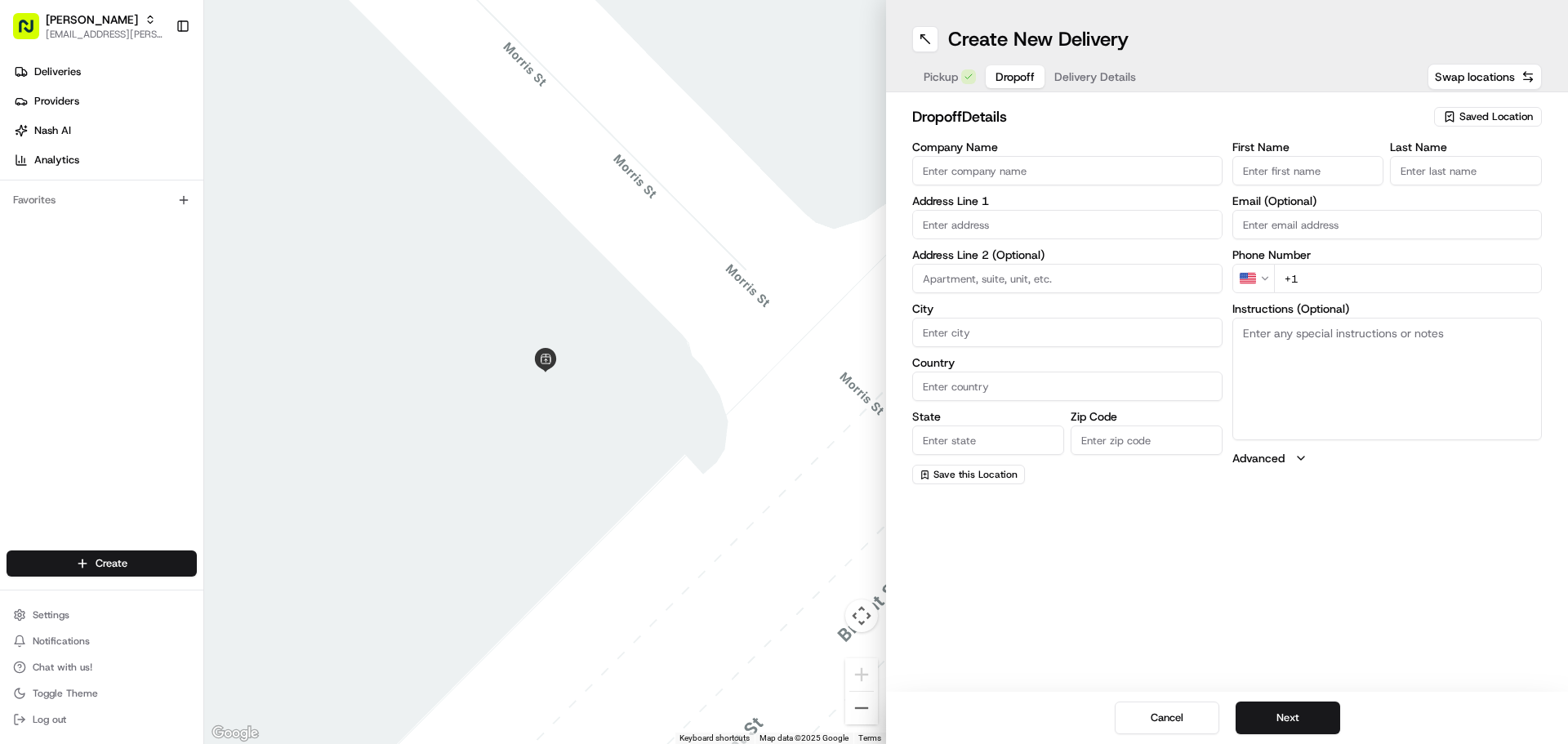
click at [1115, 175] on input "Company Name" at bounding box center [1067, 170] width 311 height 29
type input "Aquabyte"
type input "730 Clementina Street"
type input "San Francisco"
type input "United States"
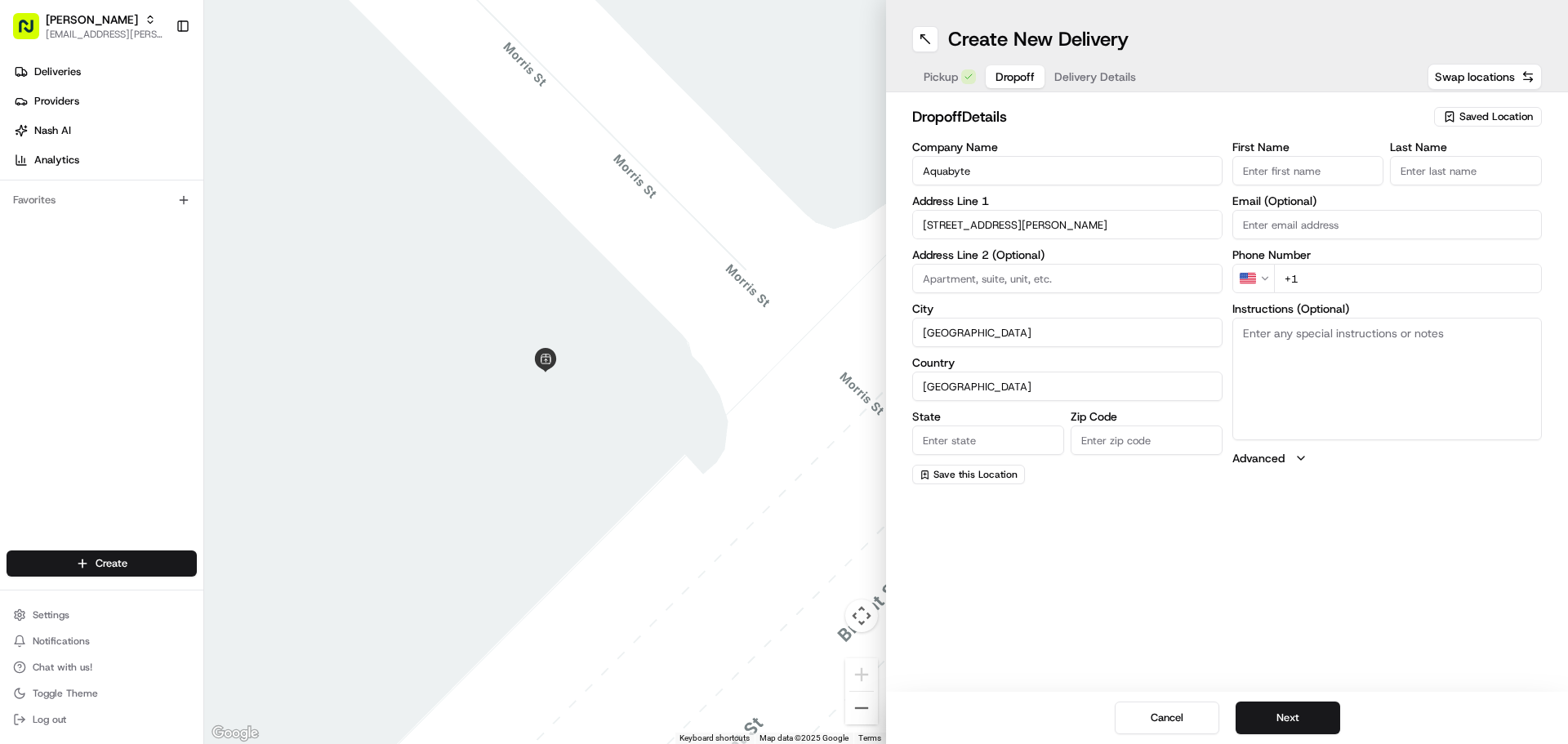
type input "CA"
type input "94103"
type input "Emin"
click at [1077, 263] on div "730 Clementina Street, San Francisco, CA" at bounding box center [1067, 259] width 302 height 25
type input "730 Clementina Street"
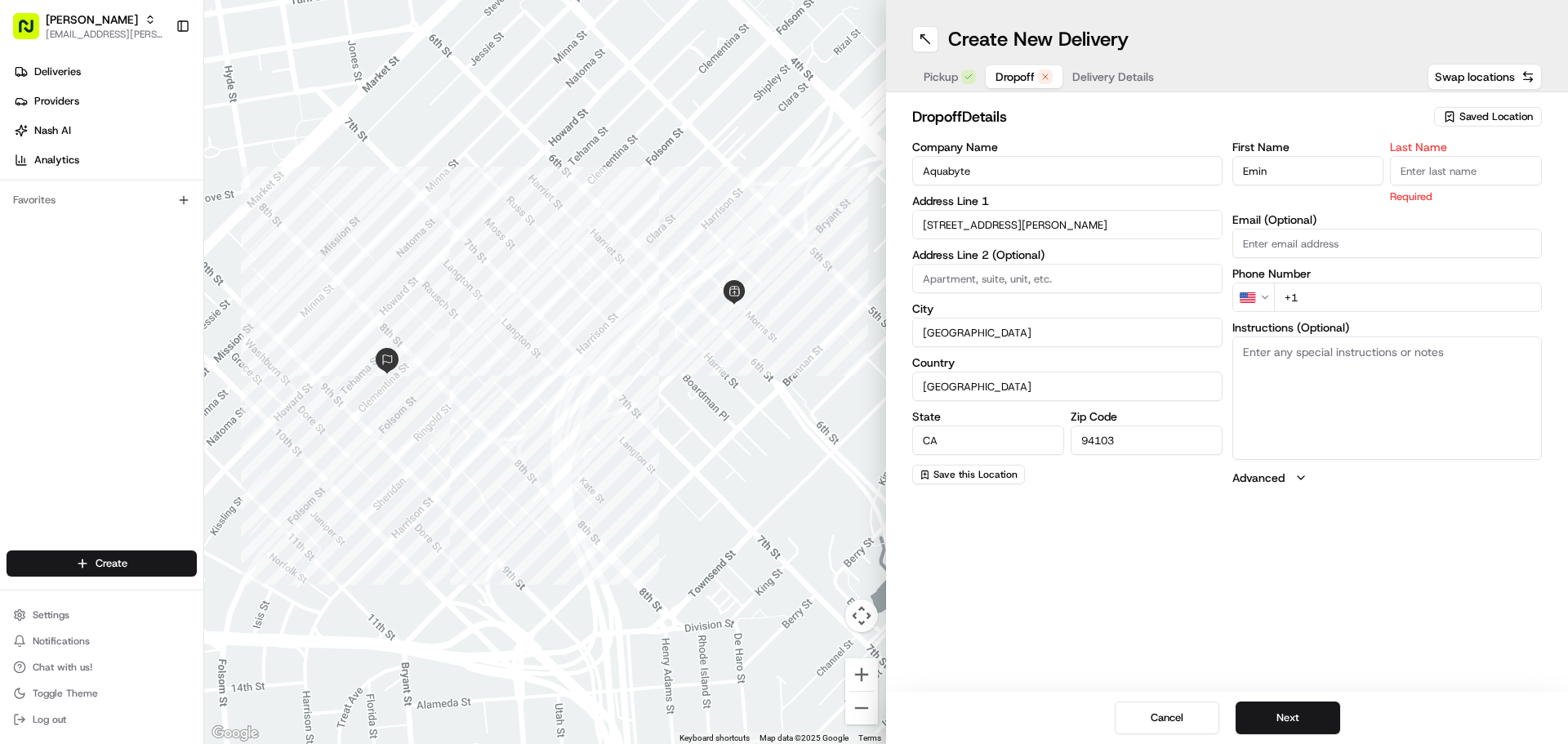
click at [1434, 172] on input "Last Name" at bounding box center [1466, 170] width 152 height 29
type input "Emin"
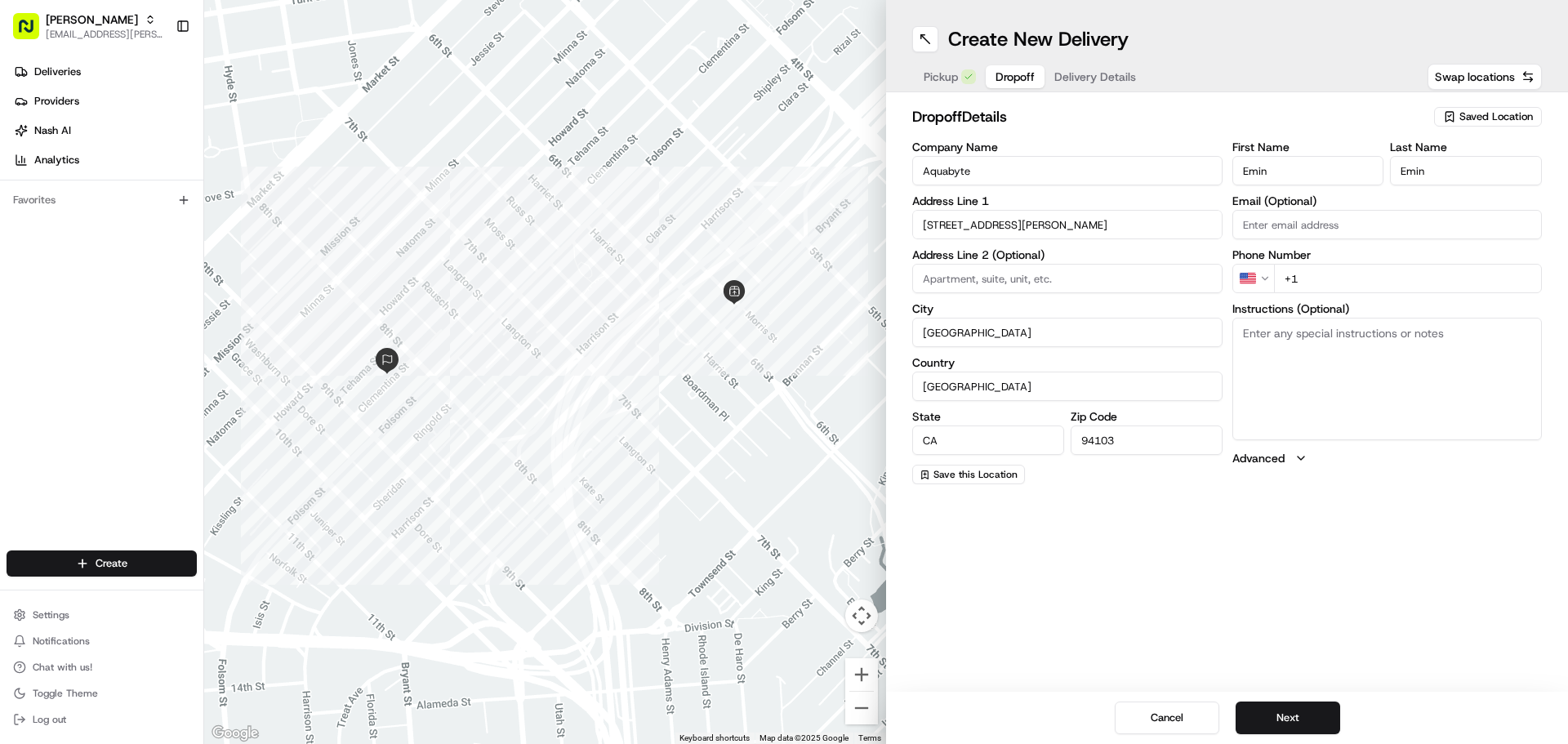
click at [1362, 275] on input "+1" at bounding box center [1408, 278] width 269 height 29
paste input "860 459 4359"
type input "+1 860 459 4359"
click at [1388, 403] on textarea "Instructions (Optional)" at bounding box center [1388, 379] width 311 height 122
paste textarea "Please try to arrive as close to 12pm as possible. Thanks!"
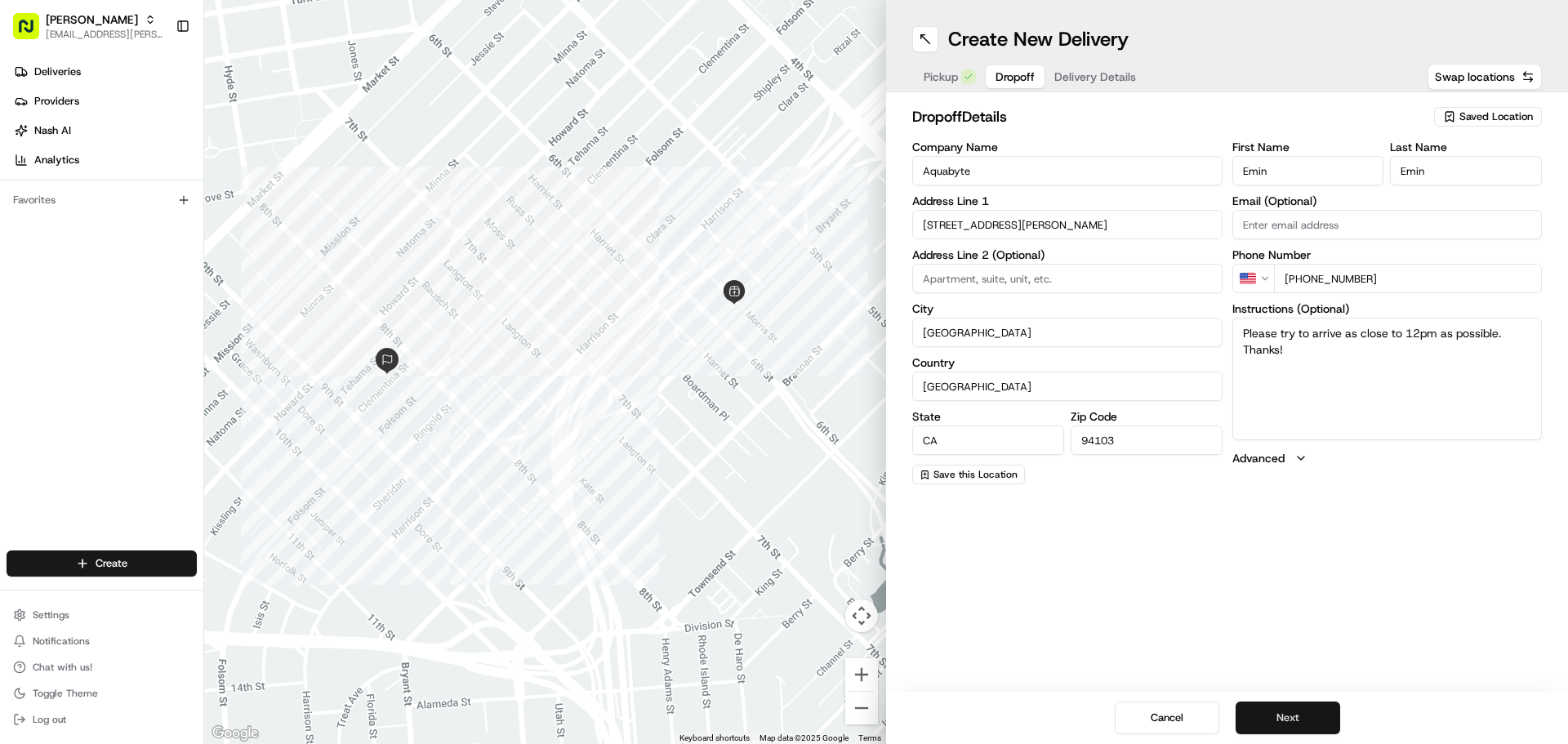
type textarea "Please try to arrive as close to 12pm as possible. Thanks!"
click at [1298, 708] on button "Next" at bounding box center [1288, 718] width 105 height 33
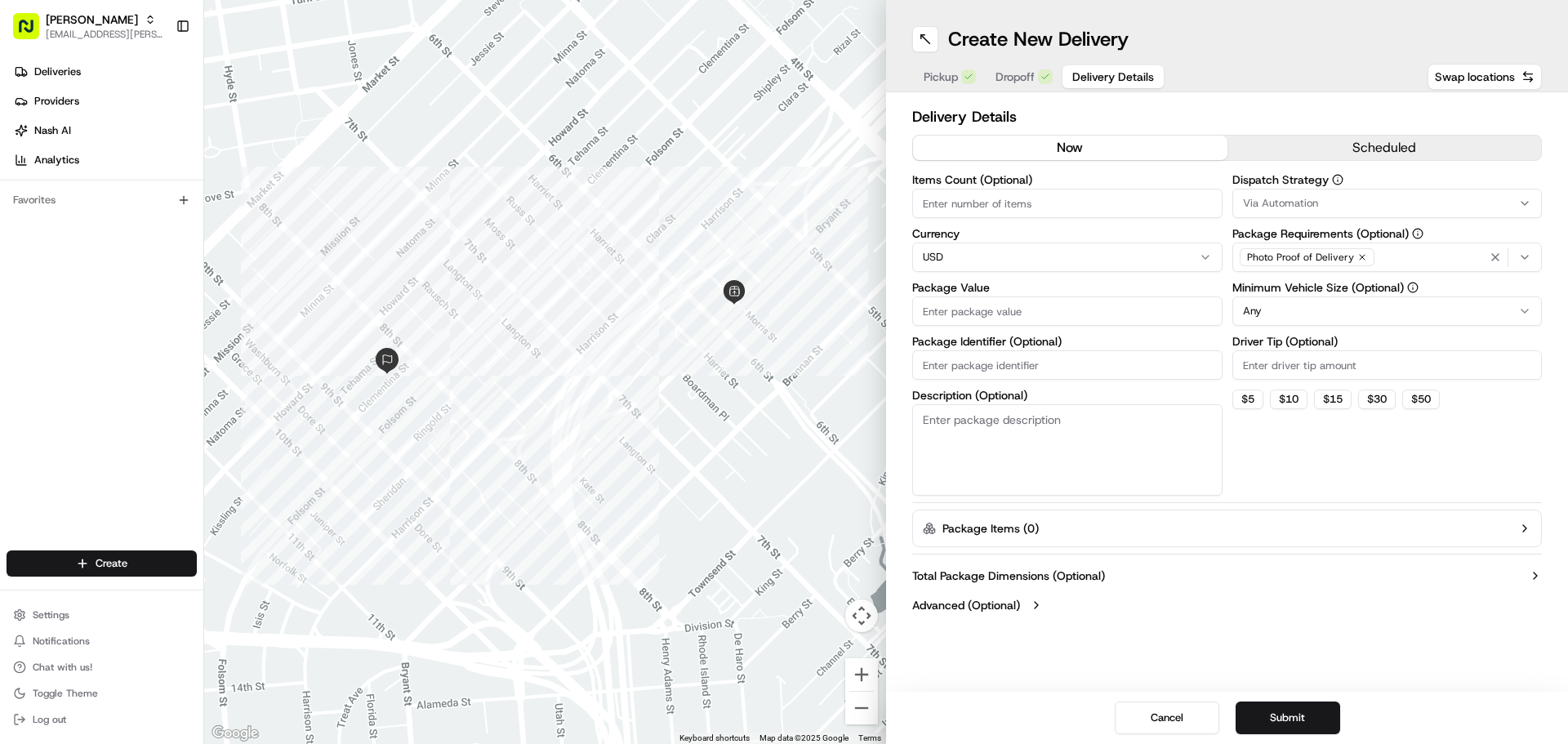
click at [1356, 142] on button "scheduled" at bounding box center [1384, 148] width 314 height 25
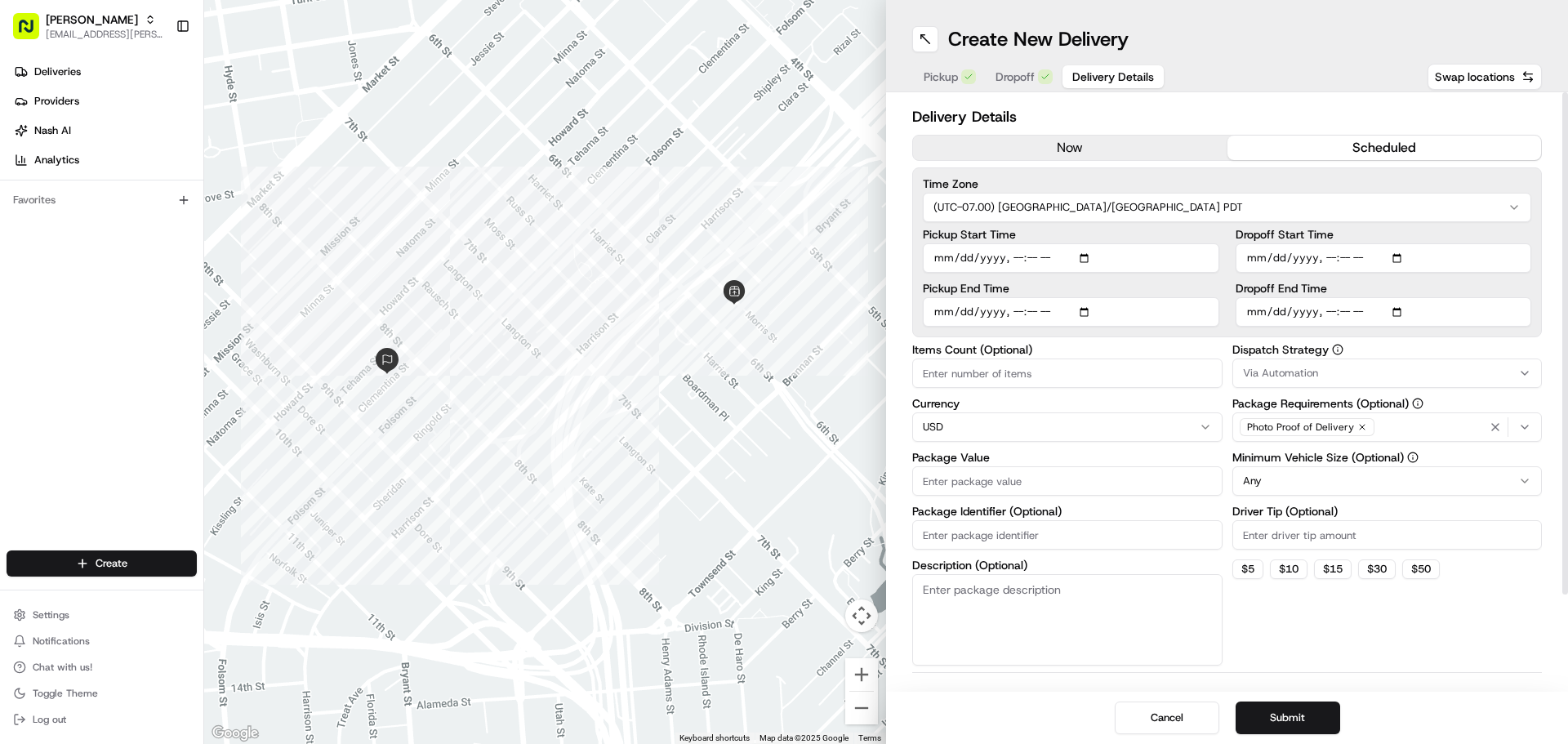
click at [1341, 366] on div "Via Automation" at bounding box center [1388, 373] width 302 height 15
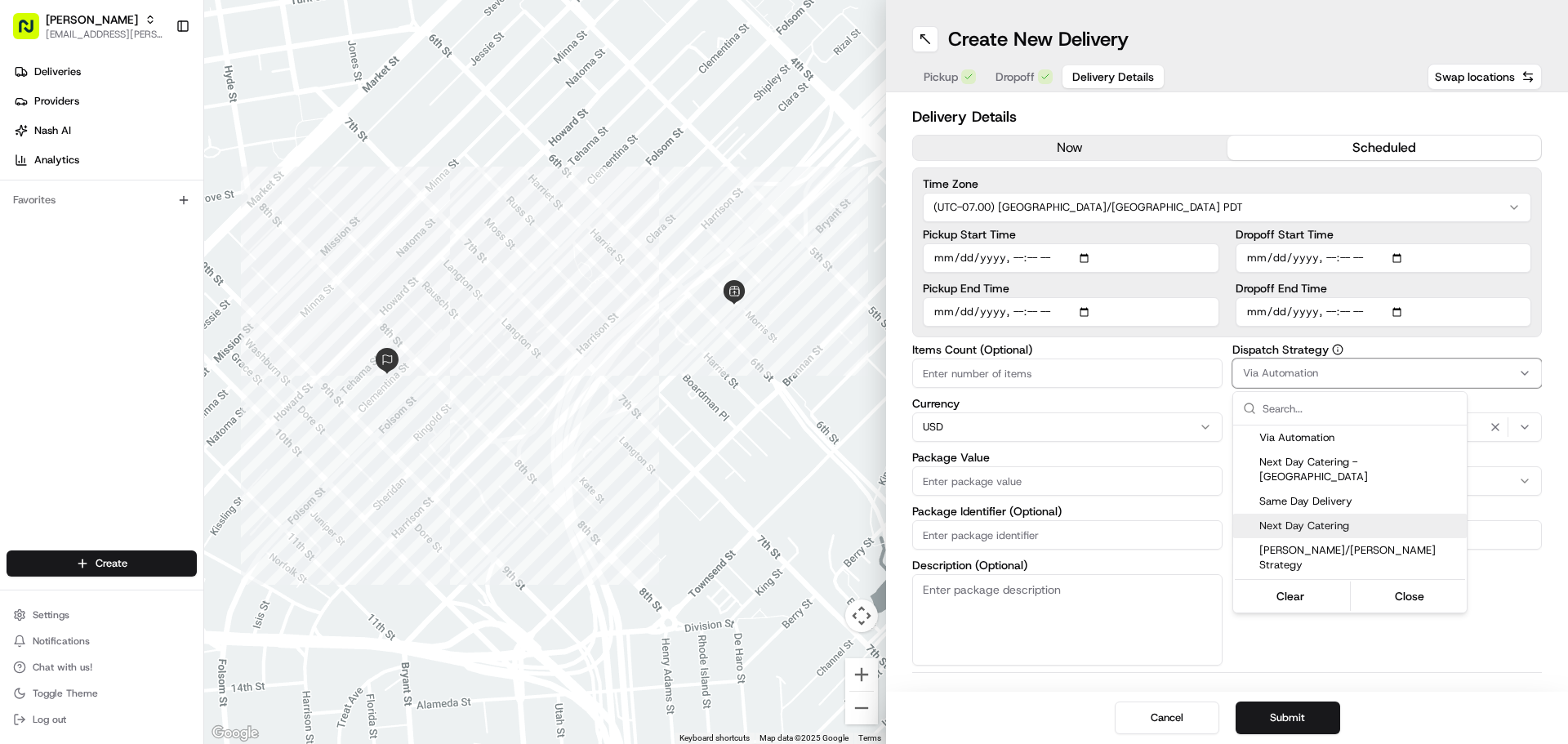
click at [1354, 514] on div "Next Day Catering" at bounding box center [1350, 527] width 233 height 25
click at [1129, 373] on html "Starbird max.wills@starbirdchicken.com Toggle Sidebar Deliveries Providers Nash…" at bounding box center [784, 372] width 1568 height 744
click at [1129, 373] on input "Items Count (Optional)" at bounding box center [1067, 372] width 311 height 29
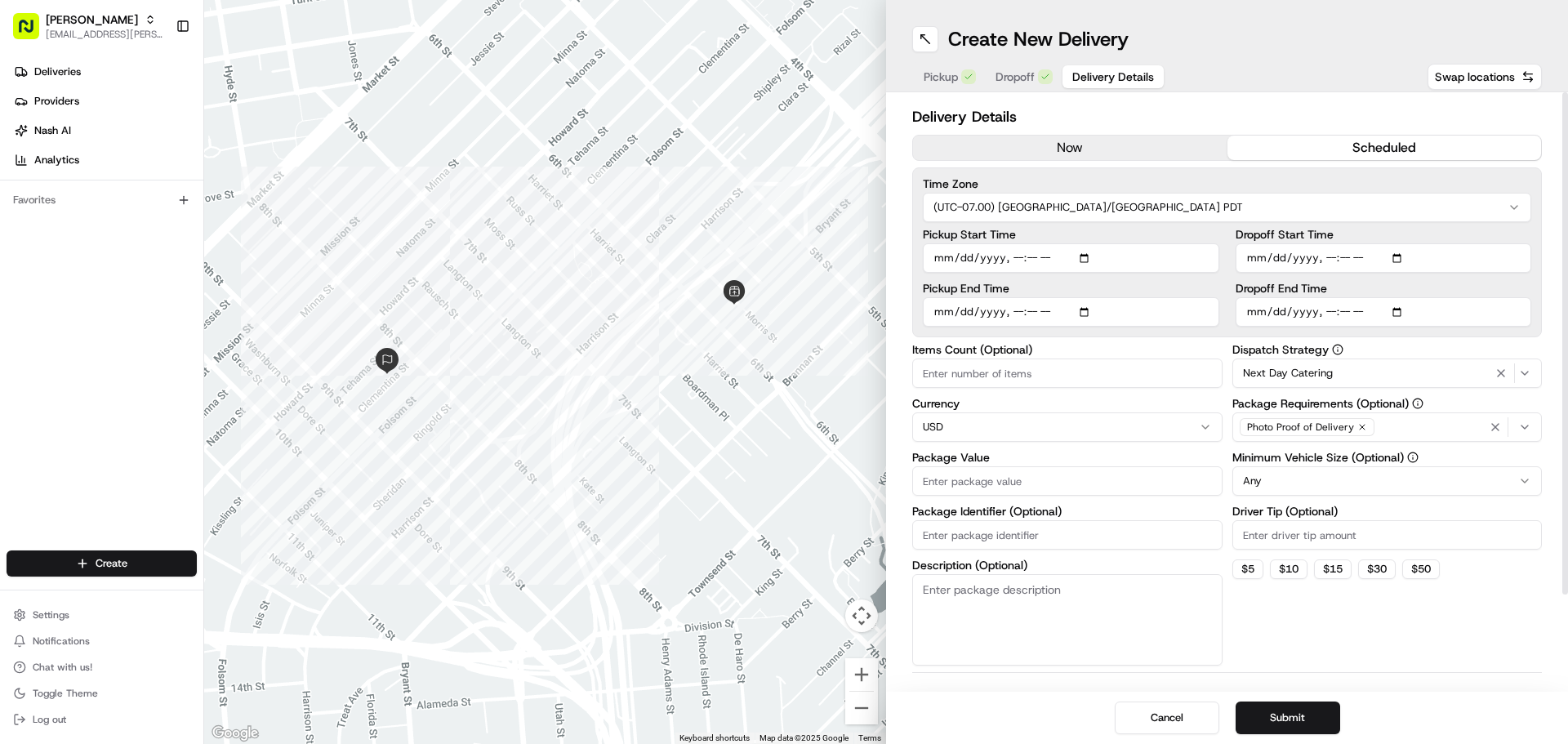
click at [1129, 373] on input "Items Count (Optional)" at bounding box center [1067, 372] width 311 height 29
type input "12"
click at [1114, 487] on input "Package Value" at bounding box center [1067, 481] width 311 height 29
type input "173.64"
click at [1333, 537] on input "Driver Tip (Optional)" at bounding box center [1388, 534] width 311 height 29
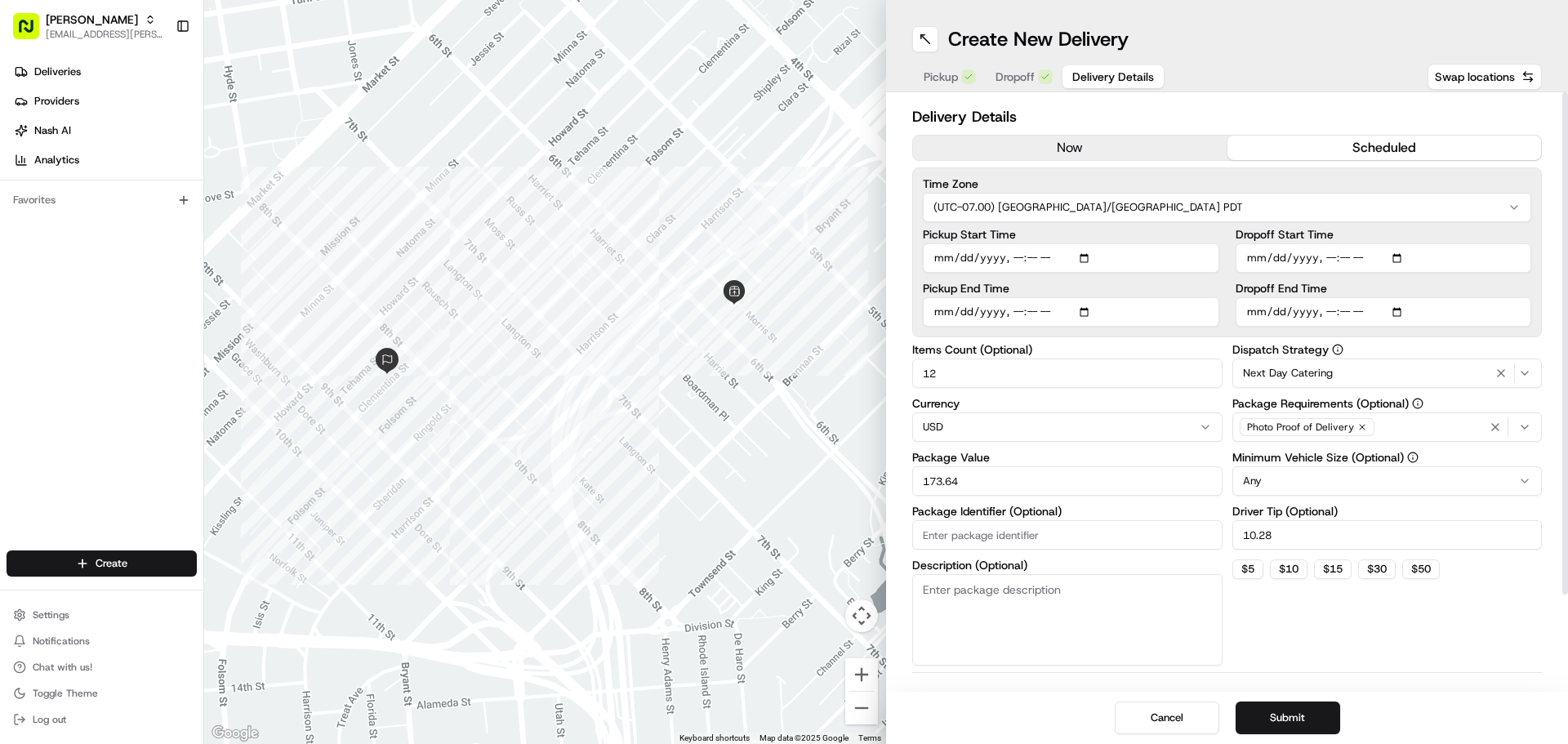
type input "10.28"
click at [1404, 315] on input "Dropoff End Time" at bounding box center [1384, 312] width 297 height 29
type input "2025-08-20T11:55"
click at [1398, 259] on input "Dropoff Start Time" at bounding box center [1384, 257] width 297 height 29
type input "2025-08-20T11:25"
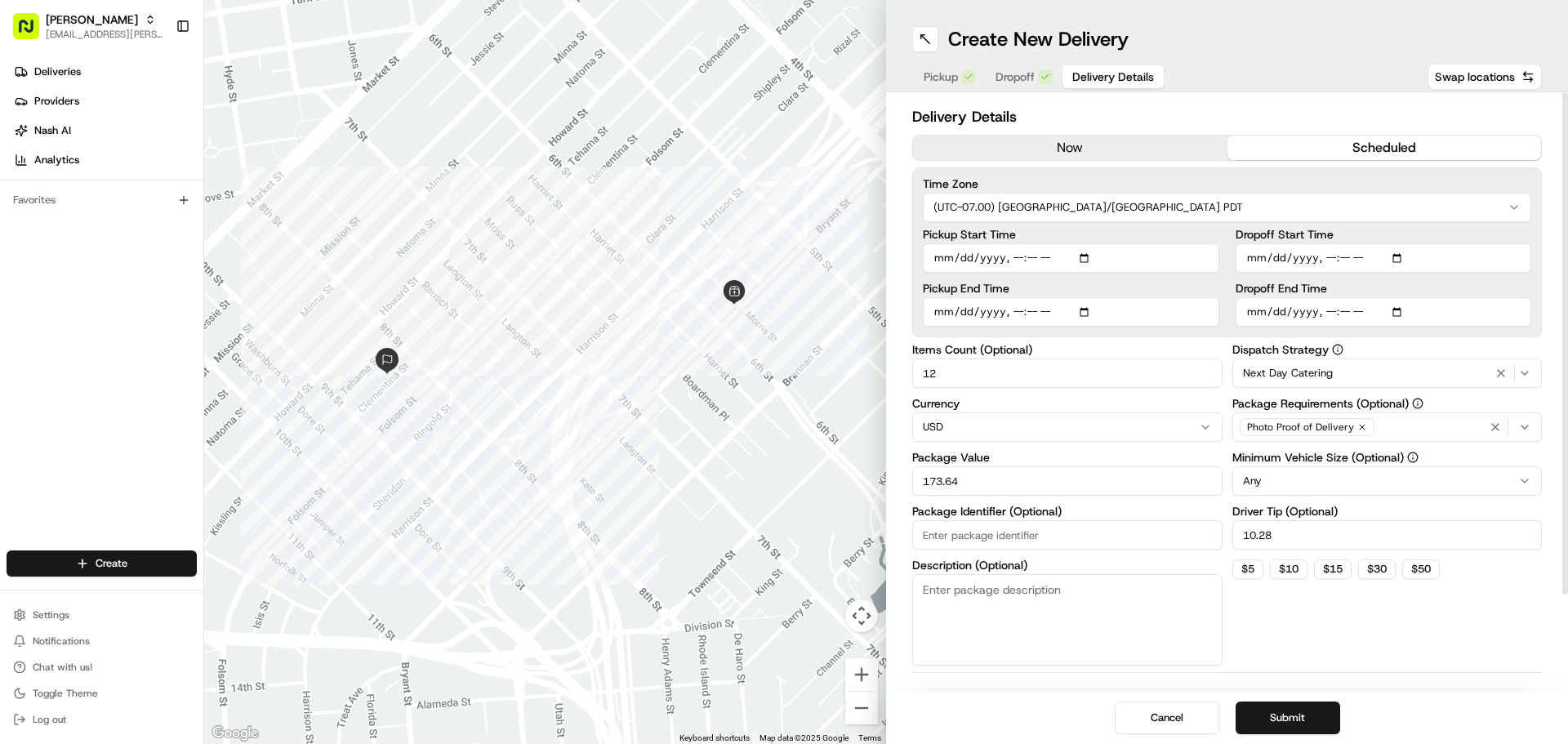
click at [1476, 608] on div "Dispatch Strategy Next Day Catering Package Requirements (Optional) Photo Proof…" at bounding box center [1388, 505] width 311 height 322
click at [1299, 715] on button "Submit" at bounding box center [1288, 718] width 105 height 33
